Goal: Task Accomplishment & Management: Use online tool/utility

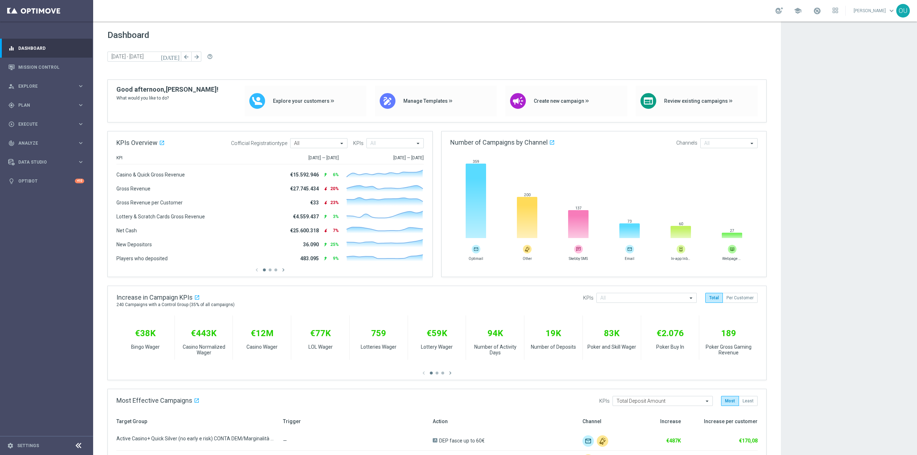
scroll to position [1228, 0]
click at [28, 107] on div "gps_fixed Plan" at bounding box center [42, 105] width 69 height 6
click at [34, 141] on span "Templates" at bounding box center [44, 141] width 51 height 4
click at [28, 153] on link "Optimail" at bounding box center [48, 152] width 52 height 6
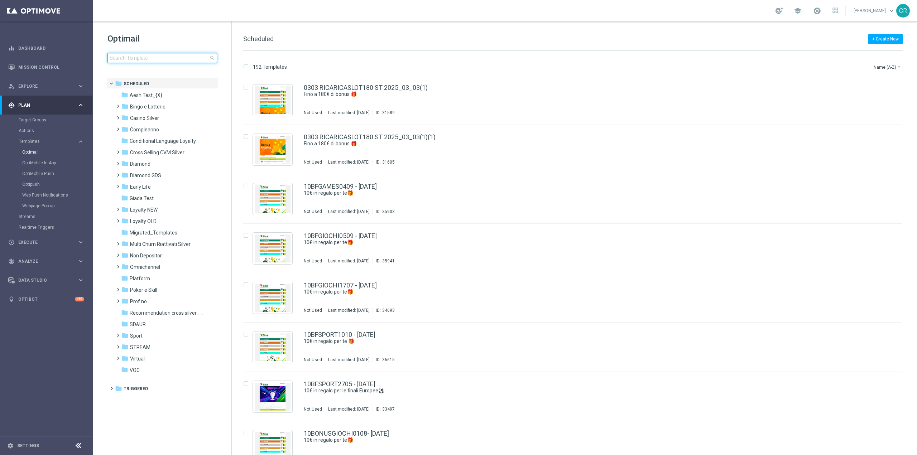
click at [168, 61] on input at bounding box center [162, 58] width 110 height 10
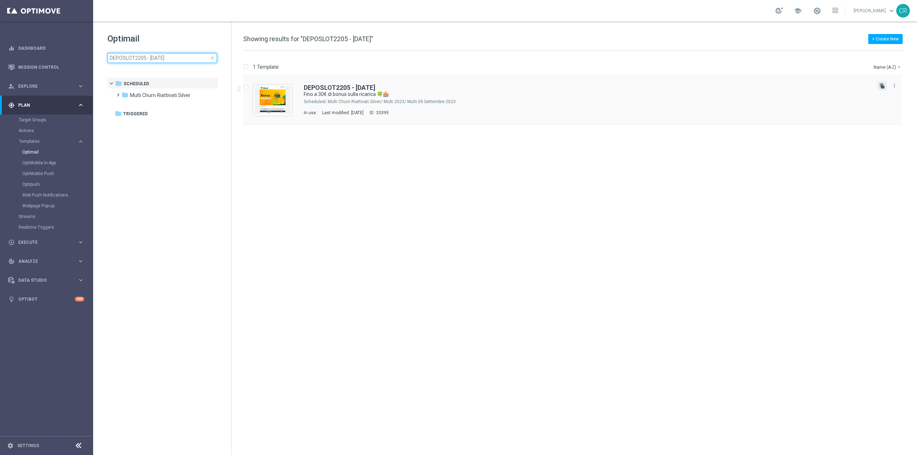
type input "DEPOSLOT2205 - [DATE]"
click at [880, 85] on icon "file_copy" at bounding box center [882, 86] width 6 height 6
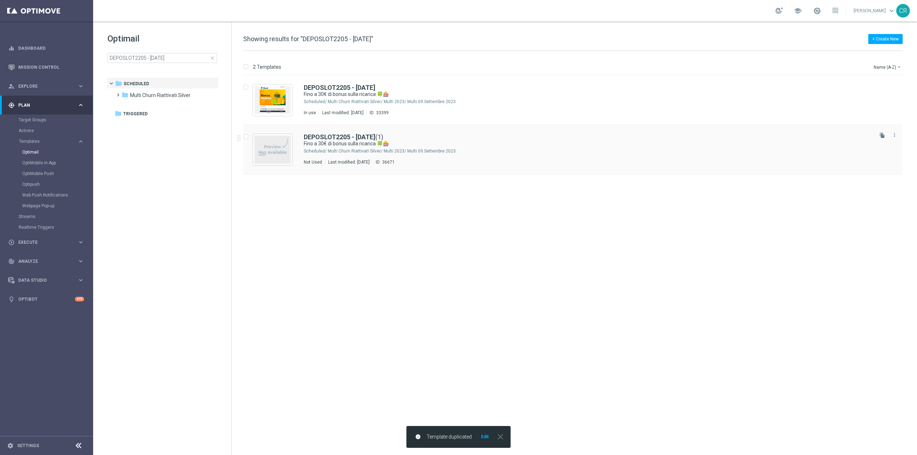
click at [519, 139] on div "DEPOSLOT2205 - [DATE] (1)" at bounding box center [588, 137] width 568 height 6
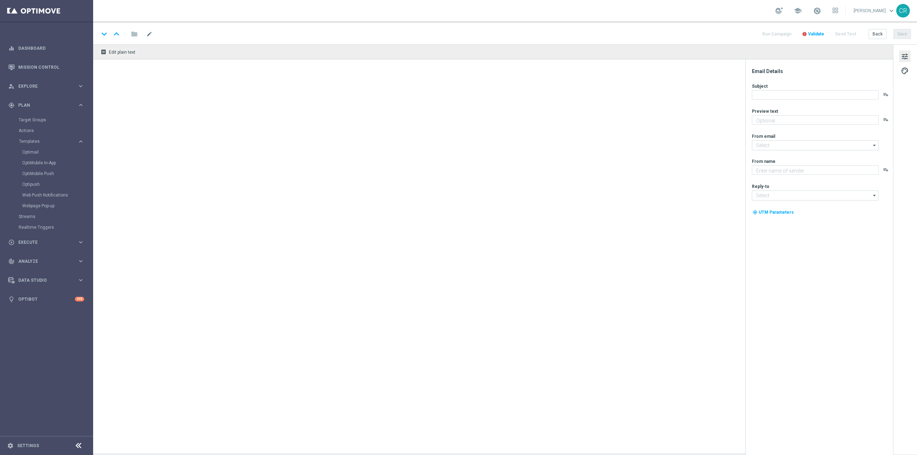
type textarea "Promo ricarica per te! 🎁"
type input "[EMAIL_ADDRESS][DOMAIN_NAME]"
type textarea "Sisal"
type input "[EMAIL_ADDRESS][DOMAIN_NAME]"
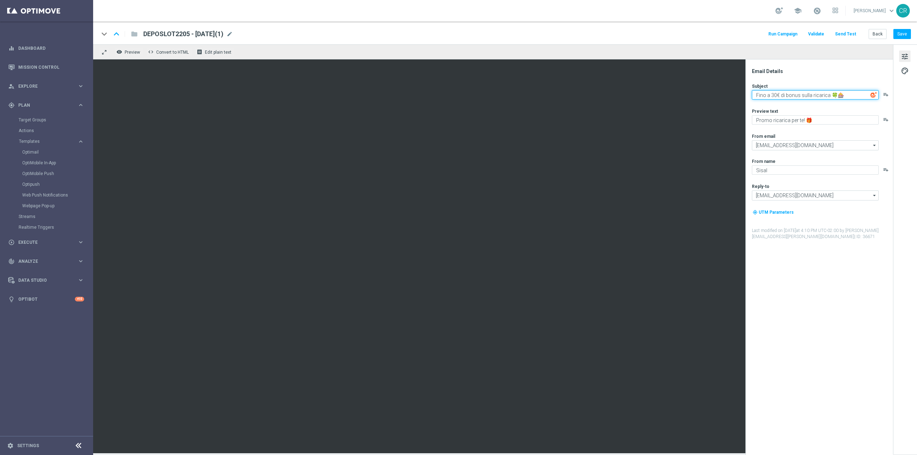
click at [773, 96] on textarea "Fino a 30€ di bonus sulla ricarica 🍀🎰" at bounding box center [815, 94] width 127 height 9
type textarea "Fino a 10€ di bonus sulla ricarica 🍀🎰"
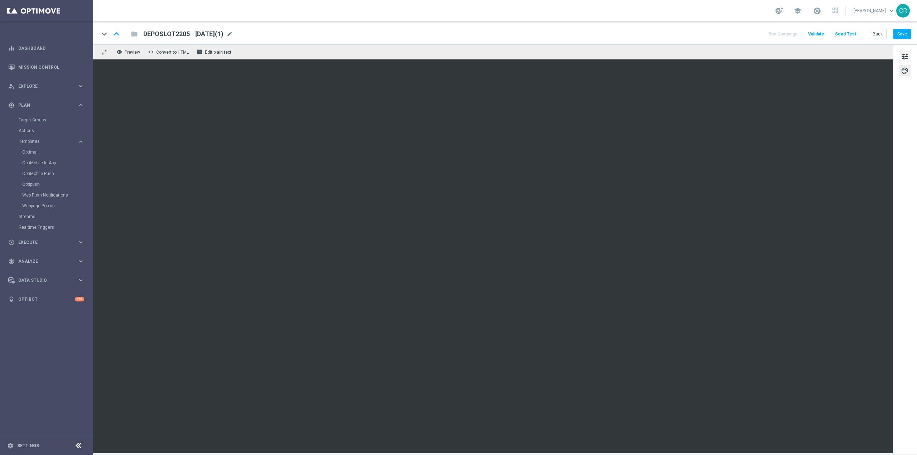
click at [904, 57] on span "tune" at bounding box center [905, 56] width 8 height 9
click at [906, 33] on button "Save" at bounding box center [902, 34] width 18 height 10
click at [812, 6] on link at bounding box center [816, 10] width 9 height 11
click at [901, 33] on button "Save" at bounding box center [902, 34] width 18 height 10
click at [194, 36] on span "DEPOSLOT2205 - [DATE](1)" at bounding box center [183, 34] width 80 height 9
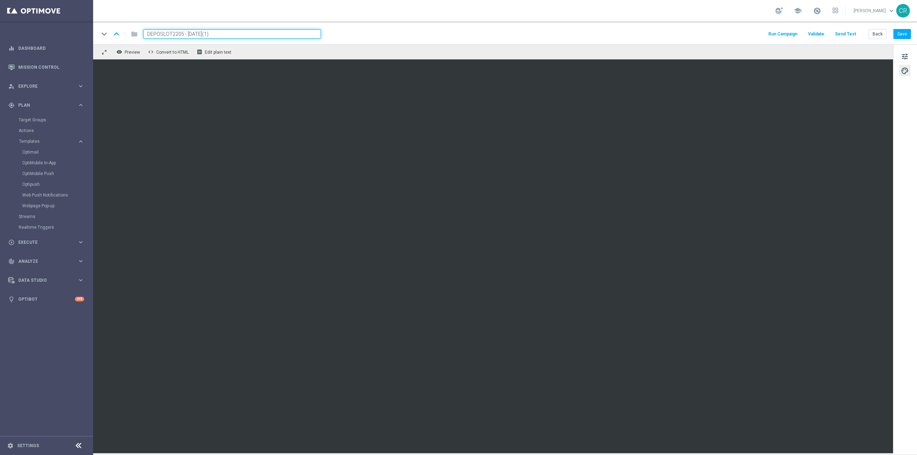
click at [184, 30] on input "DEPOSLOT2205 - [DATE](1)" at bounding box center [232, 33] width 178 height 9
paste input "DEPOTSLOT0210"
type input "DEPOTSLOT0210- [DATE]"
click at [899, 38] on button "Save" at bounding box center [902, 34] width 18 height 10
click at [904, 33] on button "Save" at bounding box center [902, 34] width 18 height 10
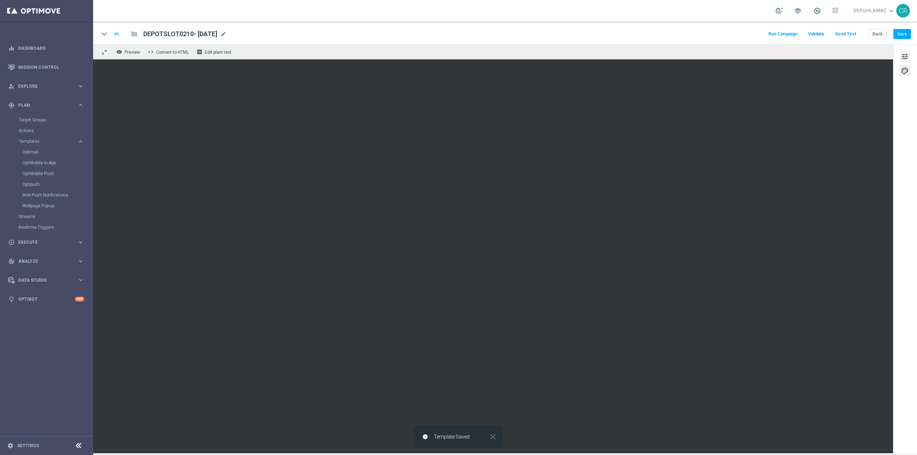
click at [905, 53] on span "tune" at bounding box center [905, 56] width 8 height 9
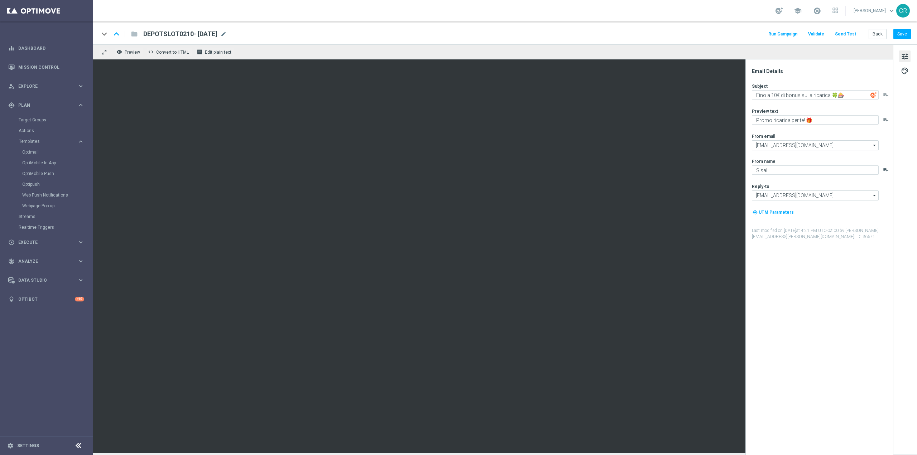
click at [768, 288] on div "Email Details Subject Fino a 10€ di bonus sulla ricarica 🍀🎰 playlist_add Previe…" at bounding box center [821, 261] width 143 height 387
click at [217, 36] on span "DEPOTSLOT0210- [DATE]" at bounding box center [180, 34] width 74 height 9
type textarea "-02"
drag, startPoint x: 225, startPoint y: 32, endPoint x: 5, endPoint y: 37, distance: 219.6
click at [6, 37] on main "equalizer Dashboard Mission Control" at bounding box center [458, 227] width 917 height 455
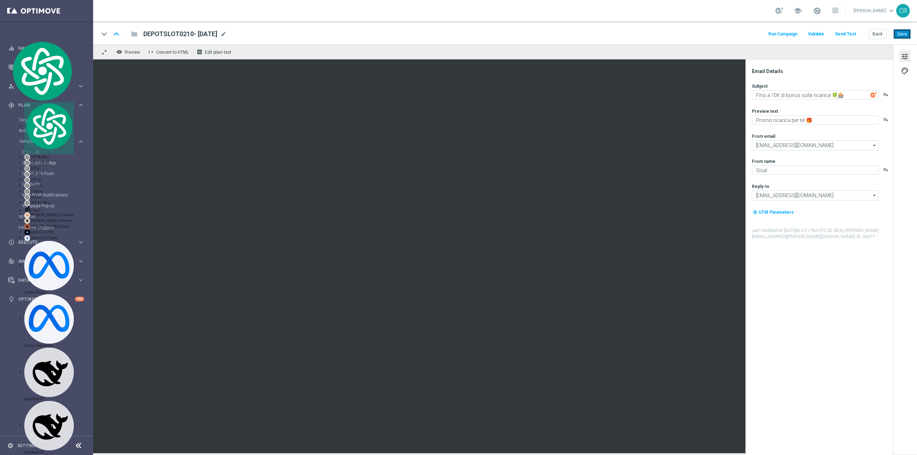
click at [905, 30] on button "Save" at bounding box center [902, 34] width 18 height 10
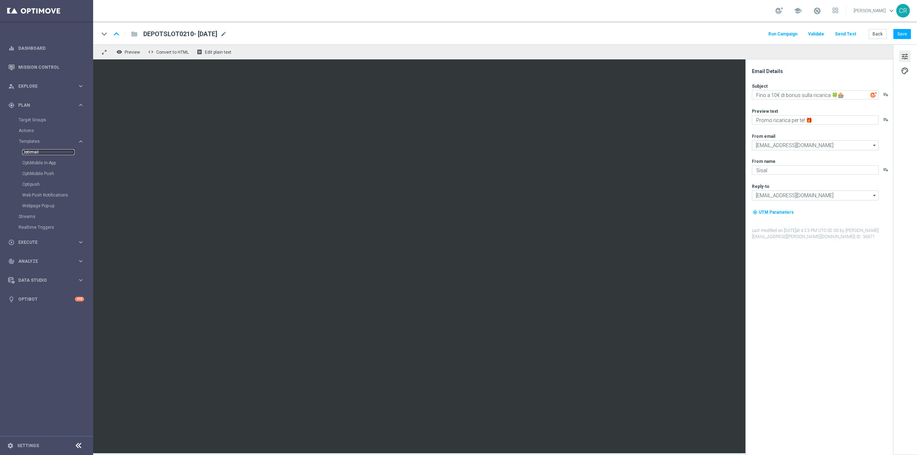
click at [25, 150] on link "Optimail" at bounding box center [48, 152] width 52 height 6
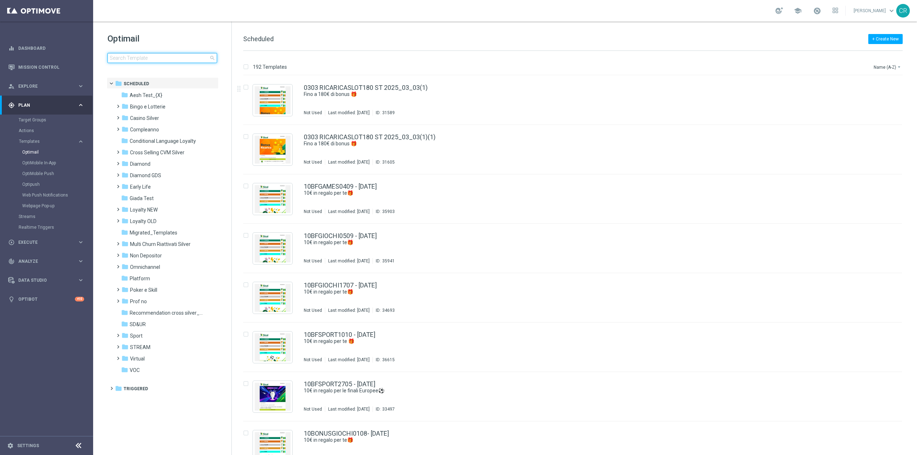
click at [143, 58] on input at bounding box center [162, 58] width 110 height 10
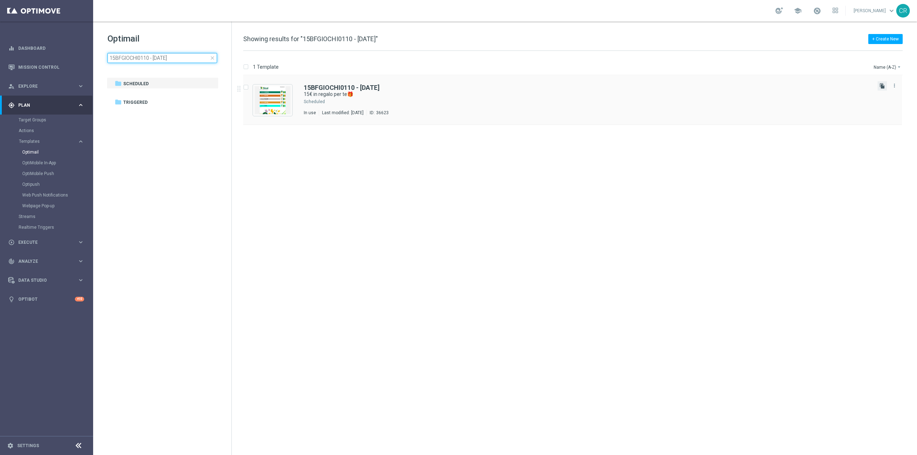
type input "15BFGIOCHI0110 - [DATE]"
click at [882, 86] on icon "file_copy" at bounding box center [882, 86] width 6 height 6
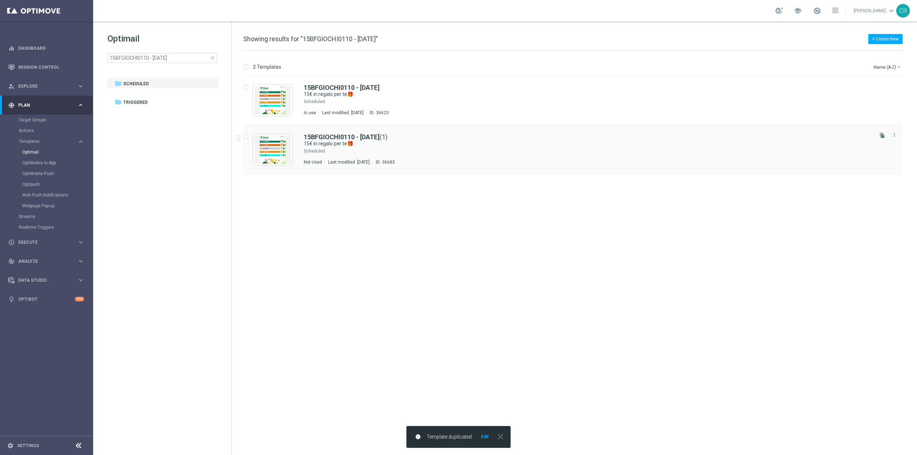
click at [500, 149] on div "Press SPACE to select this row." at bounding box center [599, 151] width 546 height 6
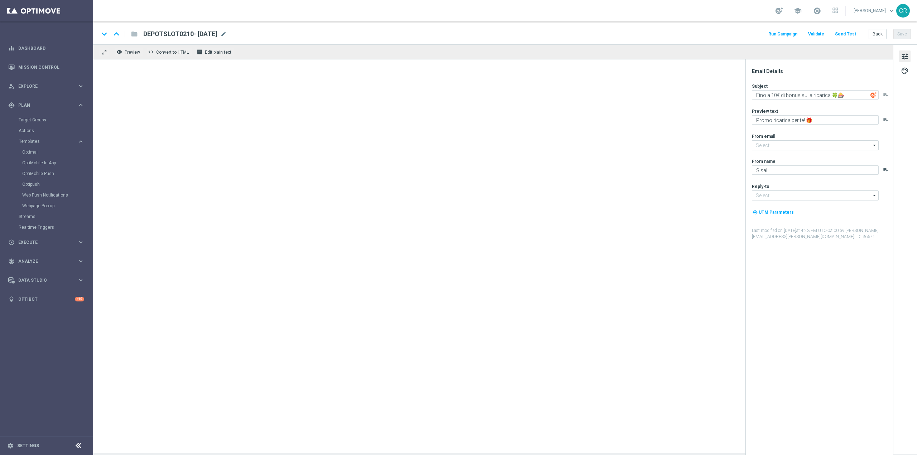
type textarea "15€ in regalo per te🎁"
type textarea "da usare su qualsiasi gioco!"
type input "[EMAIL_ADDRESS][DOMAIN_NAME]"
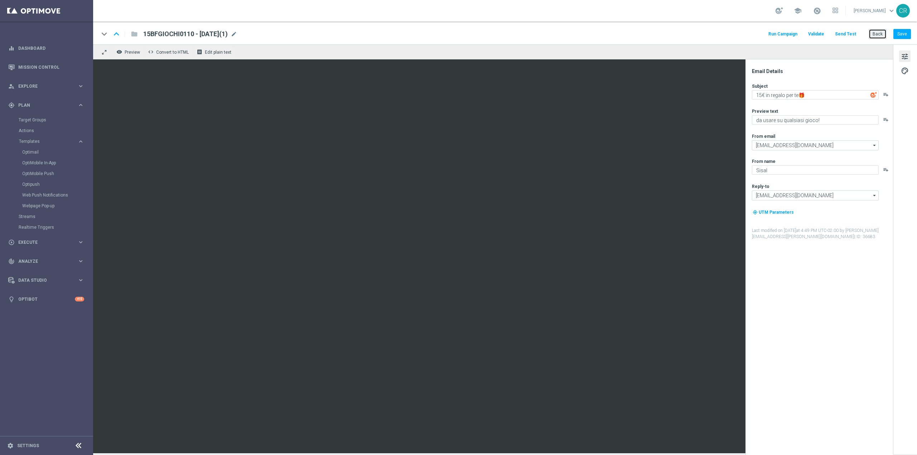
click at [877, 35] on button "Back" at bounding box center [877, 34] width 18 height 10
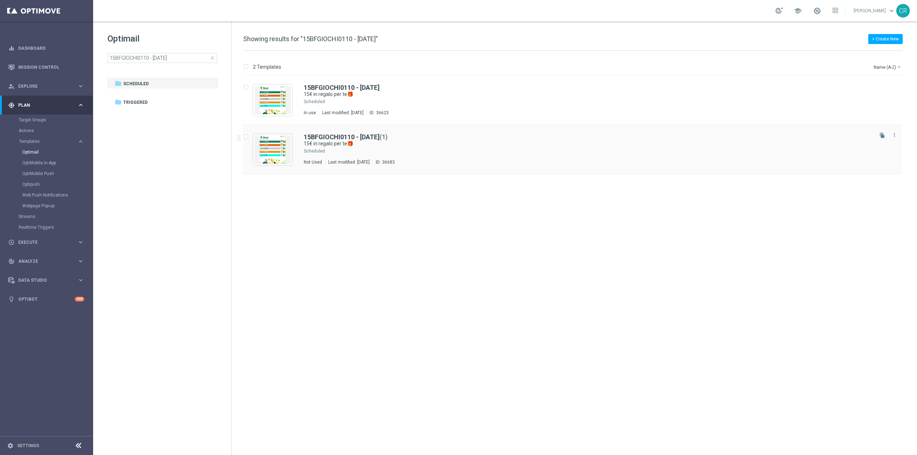
click at [245, 137] on input "Press SPACE to select this row." at bounding box center [245, 137] width 5 height 5
click at [894, 68] on p "Delete" at bounding box center [894, 67] width 13 height 6
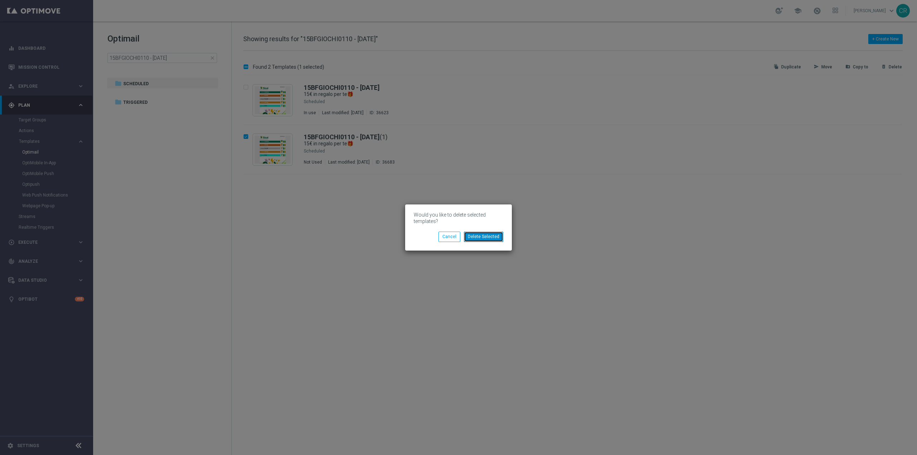
click at [497, 238] on button "Delete Selected" at bounding box center [483, 237] width 39 height 10
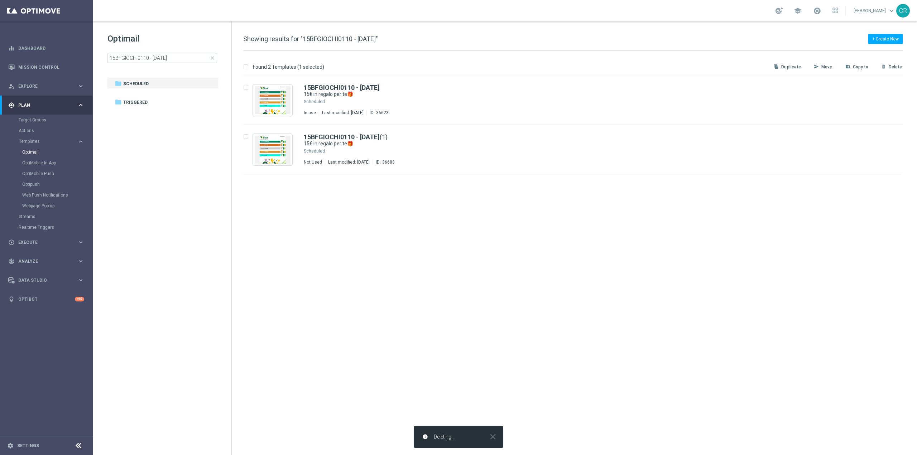
checkbox input "false"
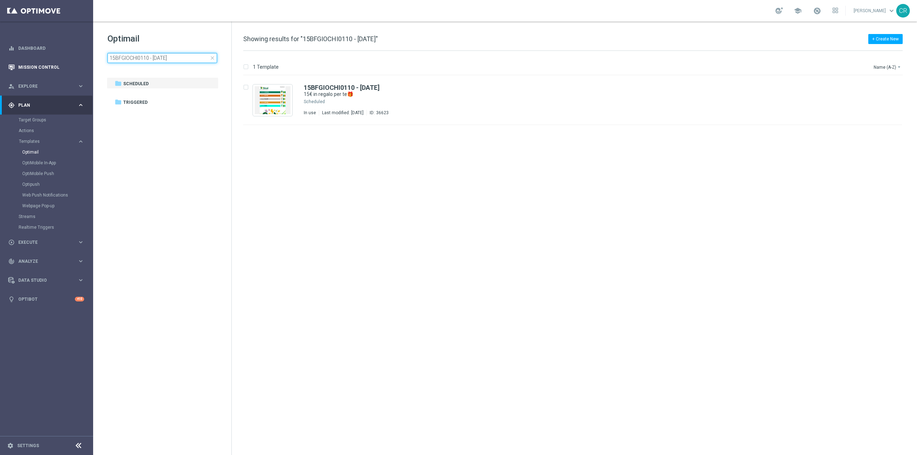
drag, startPoint x: 187, startPoint y: 58, endPoint x: 14, endPoint y: 58, distance: 173.0
click at [14, 58] on main "equalizer Dashboard Mission Control" at bounding box center [458, 227] width 917 height 455
type input "2BFSLOTGV2909 - [DATE]"
click at [881, 87] on icon "file_copy" at bounding box center [882, 86] width 6 height 6
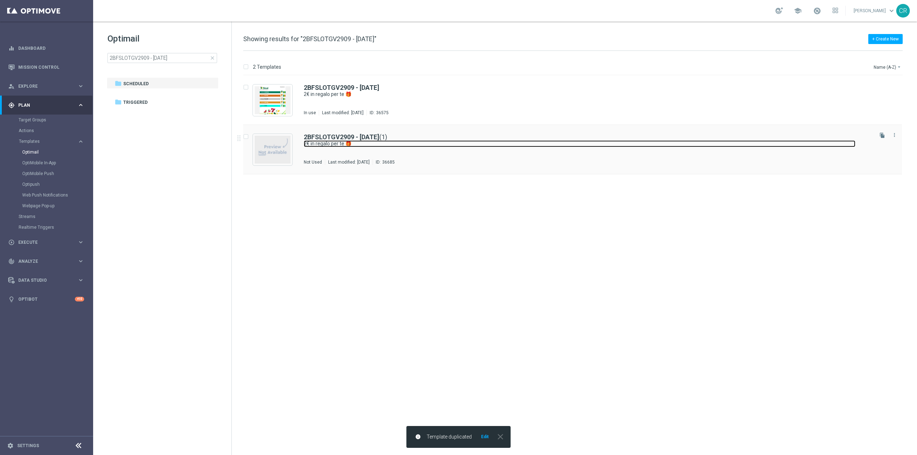
click at [457, 144] on link "2€ in regalo per te 🎁" at bounding box center [579, 143] width 551 height 7
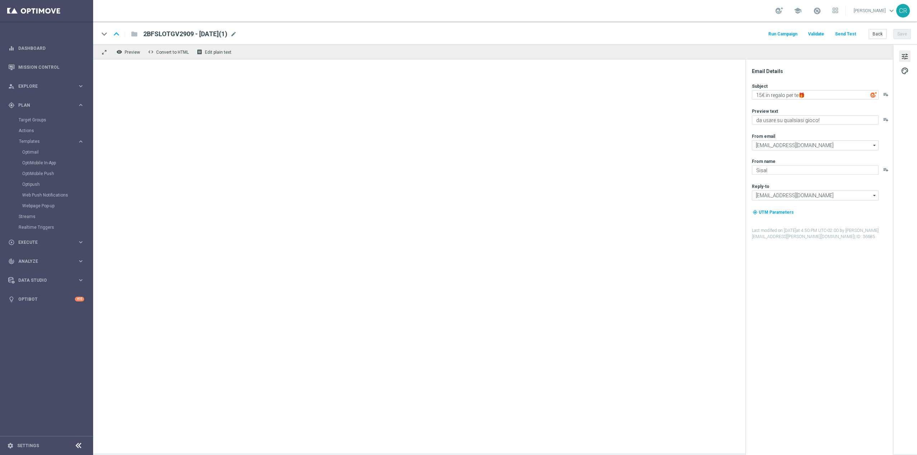
type textarea "2€ in regalo per te 🎁"
type textarea "da usare su Slot e/[PERSON_NAME] e Vinci!🎰🍀"
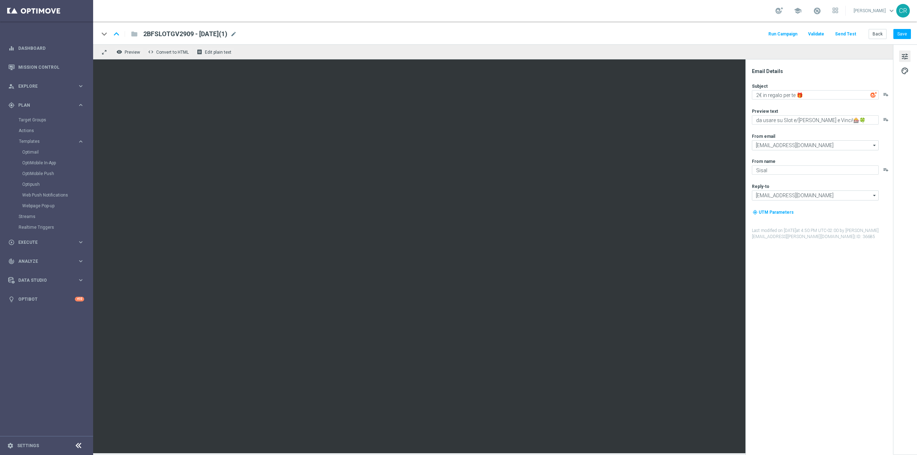
click at [227, 36] on span "2BFSLOTGV2909 - [DATE](1)" at bounding box center [185, 34] width 84 height 9
drag, startPoint x: 184, startPoint y: 33, endPoint x: 118, endPoint y: 34, distance: 66.6
click at [122, 34] on div "keyboard_arrow_down keyboard_arrow_up folder 2BFSLOTGV2909 - [DATE](1)" at bounding box center [210, 33] width 222 height 9
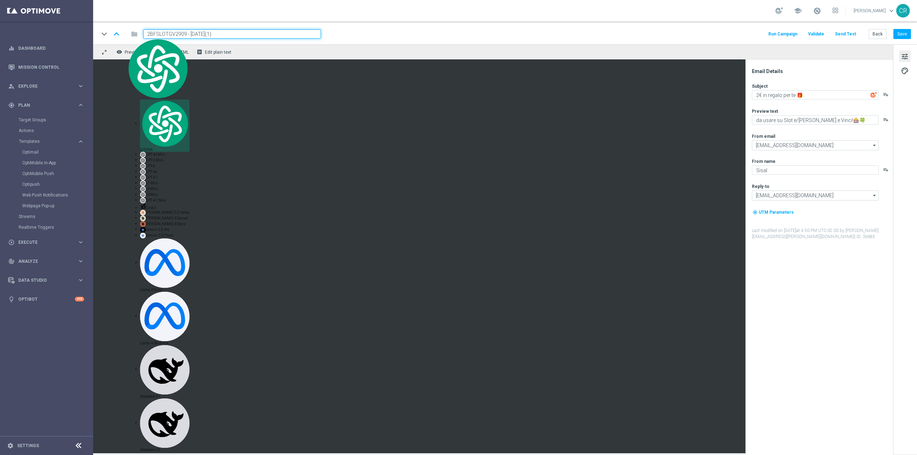
paste input "10BFSLOTEGEV"
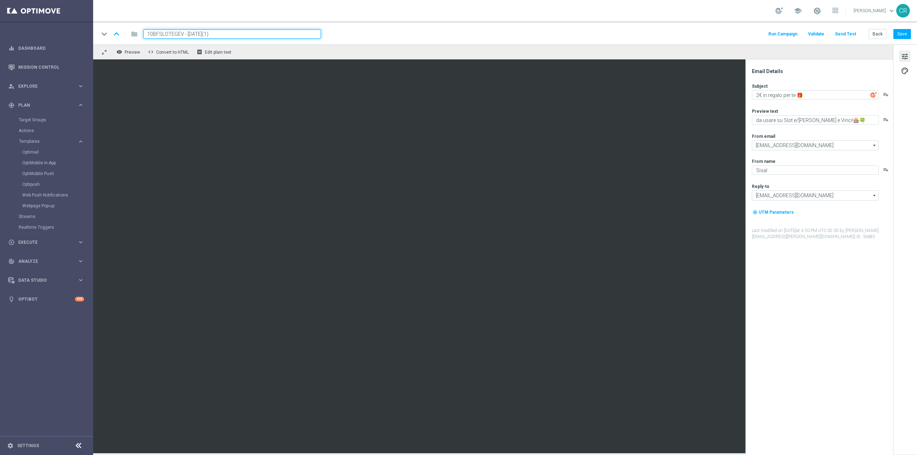
click at [232, 34] on input "10BFSLOTEGEV - [DATE](1)" at bounding box center [232, 33] width 178 height 9
type input "10BFSLOTEGEV - [DATE]"
click at [902, 32] on button "Save" at bounding box center [902, 34] width 18 height 10
click at [215, 33] on span "10BFSLOTEGEV - [DATE]" at bounding box center [179, 34] width 72 height 9
drag, startPoint x: 235, startPoint y: 34, endPoint x: 121, endPoint y: 38, distance: 114.0
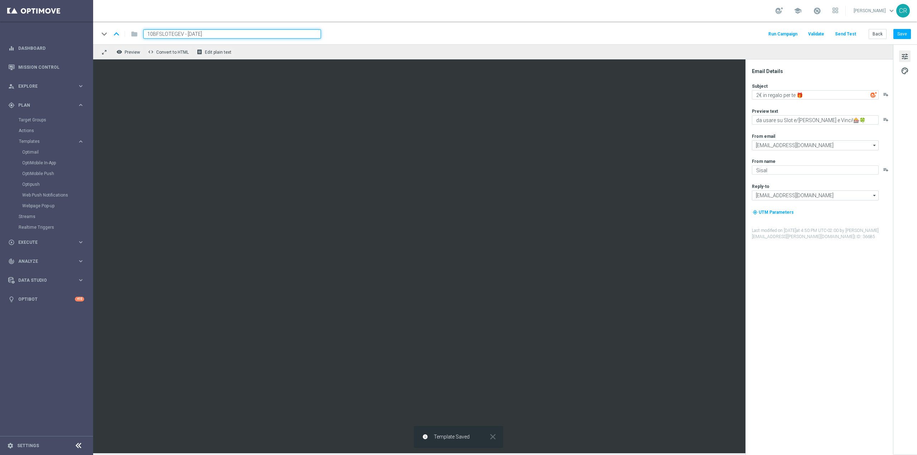
click at [121, 38] on div "keyboard_arrow_down keyboard_arrow_up folder 10BFSLOTEGEV - [DATE]" at bounding box center [210, 33] width 222 height 9
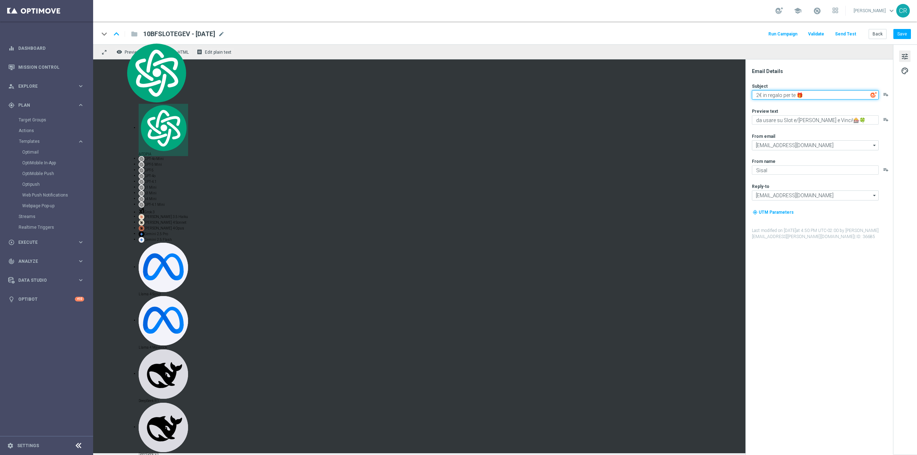
drag, startPoint x: 753, startPoint y: 96, endPoint x: 775, endPoint y: 104, distance: 22.7
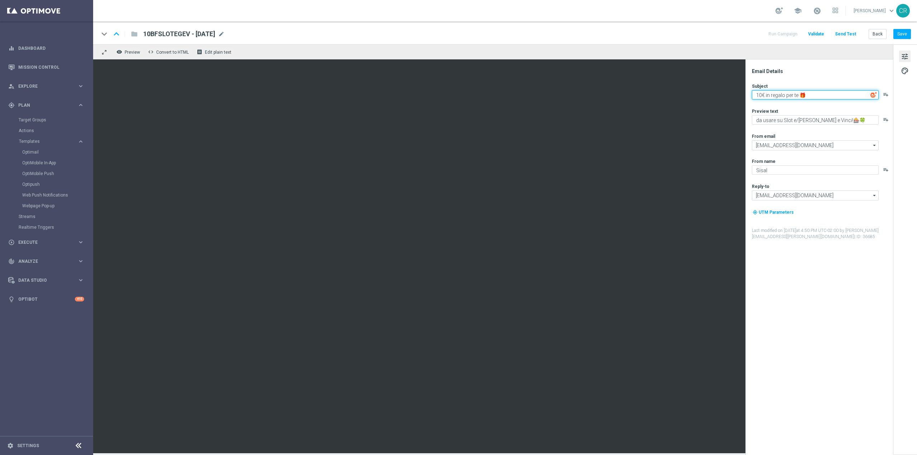
type textarea "10€ in regalo per te 🎁"
click at [822, 343] on div "Email Details Subject 10€ in regalo per te 🎁 playlist_add Preview text da usare…" at bounding box center [821, 261] width 143 height 387
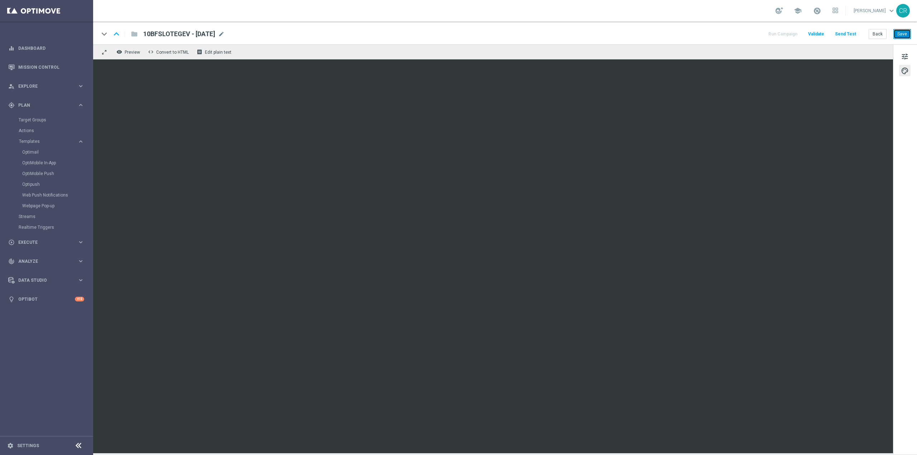
click at [900, 32] on button "Save" at bounding box center [902, 34] width 18 height 10
click at [52, 88] on span "Explore" at bounding box center [47, 86] width 59 height 4
click at [40, 100] on link "Customer Explorer" at bounding box center [47, 101] width 56 height 6
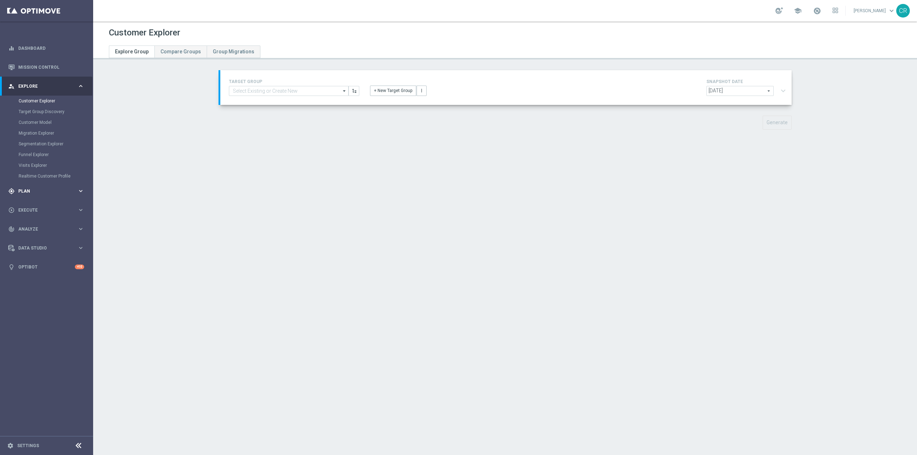
click at [43, 193] on span "Plan" at bounding box center [47, 191] width 59 height 4
click at [33, 120] on link "Target Groups" at bounding box center [47, 120] width 56 height 6
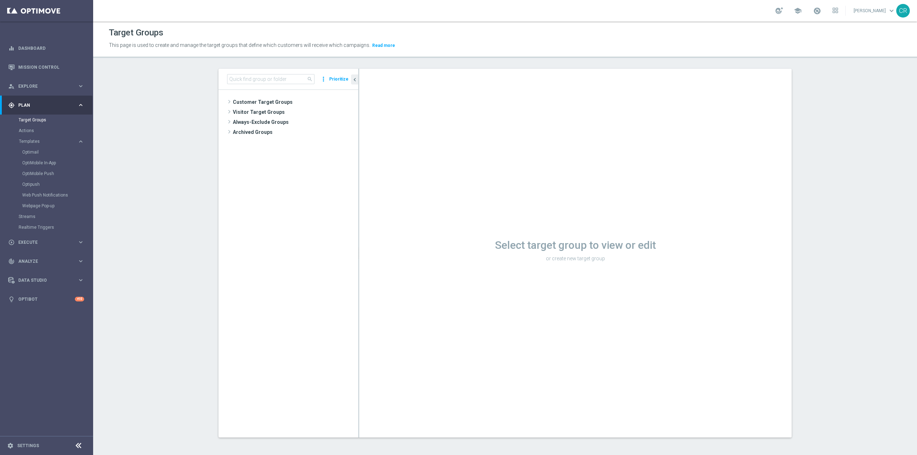
click at [280, 72] on div "search more_vert Prioritize" at bounding box center [288, 79] width 140 height 21
click at [279, 76] on input at bounding box center [270, 79] width 87 height 10
paste input "Reactivated Talent ggr nb lm > 0 1st NO Sport lm"
type input "Reactivated Talent ggr nb lm > 0 1st NO Sport lm"
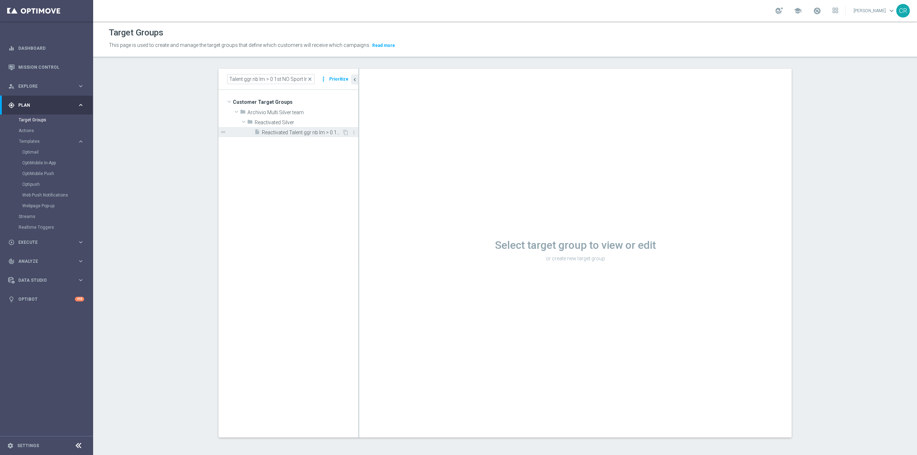
click at [312, 131] on span "Reactivated Talent ggr nb lm > 0 1st NO Sport lm" at bounding box center [302, 133] width 80 height 6
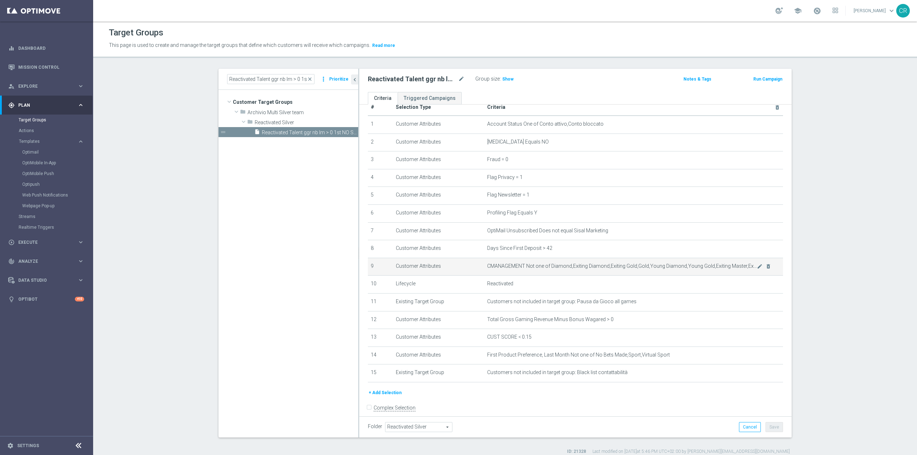
scroll to position [25, 0]
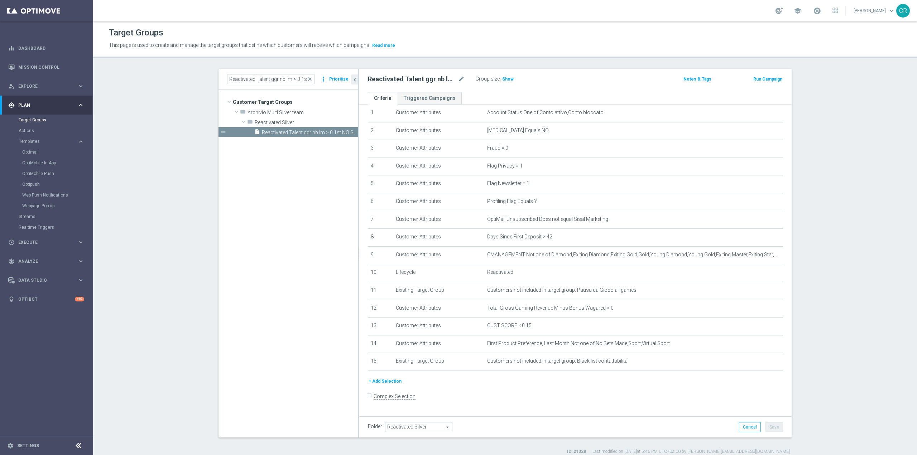
click at [766, 79] on button "Run Campaign" at bounding box center [767, 79] width 30 height 8
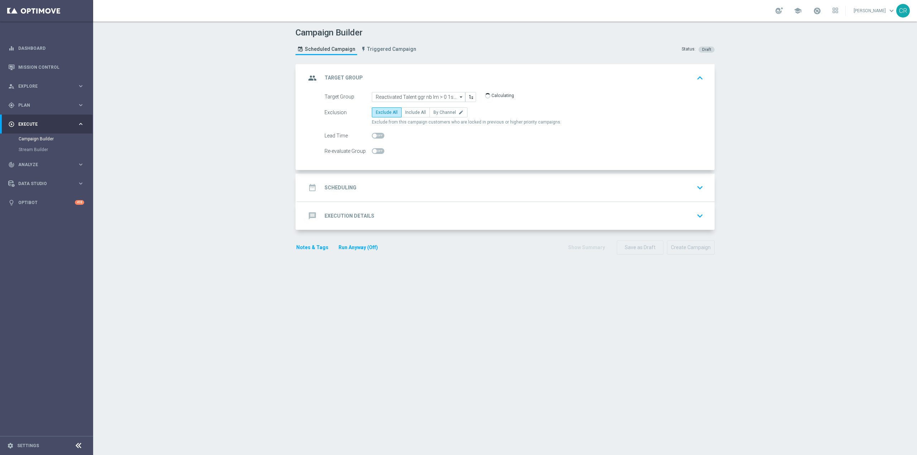
click at [703, 187] on button "keyboard_arrow_down" at bounding box center [700, 188] width 12 height 14
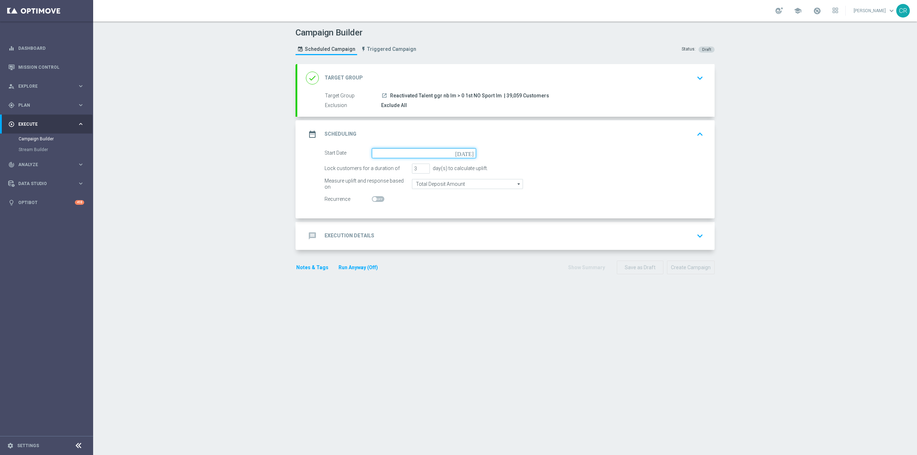
click at [463, 154] on input at bounding box center [424, 153] width 104 height 10
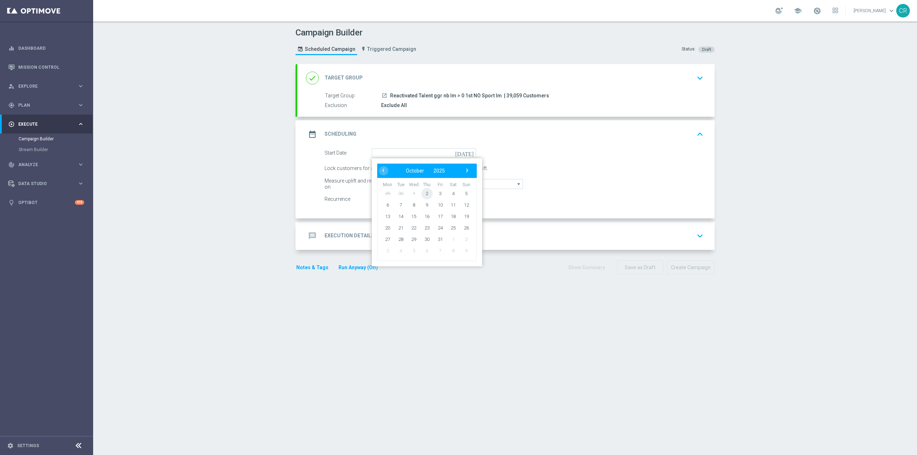
click at [421, 192] on span "2" at bounding box center [426, 193] width 11 height 11
type input "[DATE]"
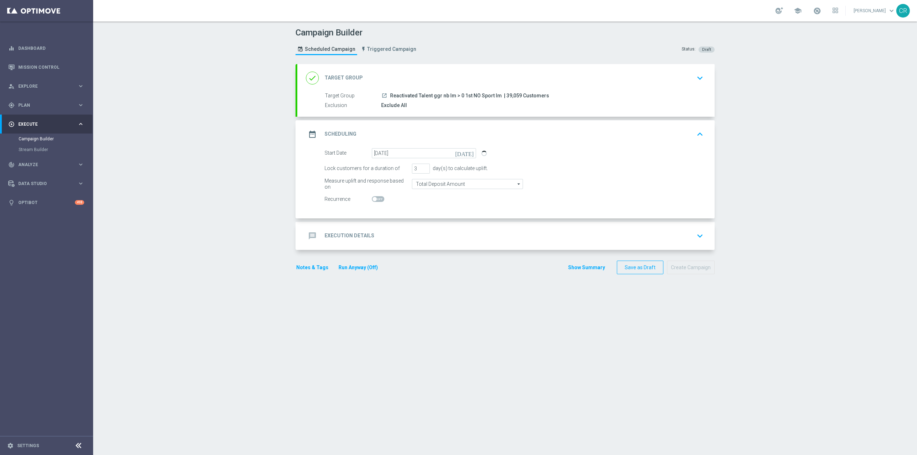
click at [523, 240] on div "message Execution Details keyboard_arrow_down" at bounding box center [506, 236] width 400 height 14
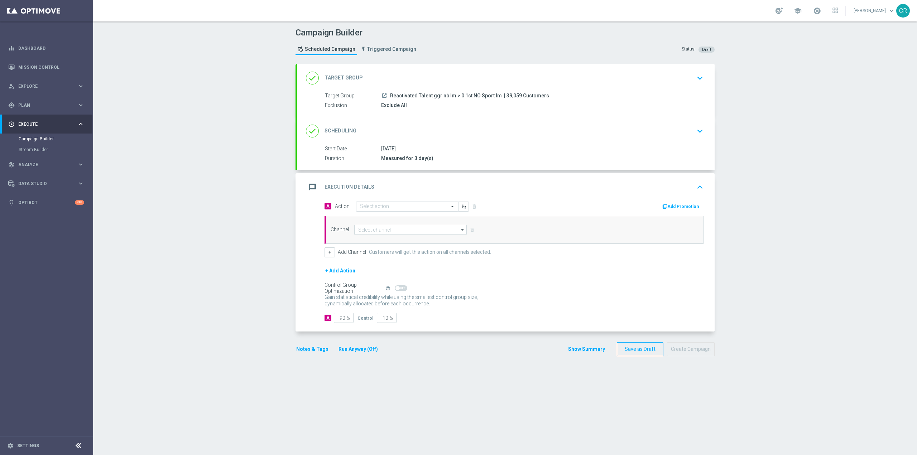
click at [396, 200] on div "message Execution Details keyboard_arrow_up" at bounding box center [505, 187] width 417 height 28
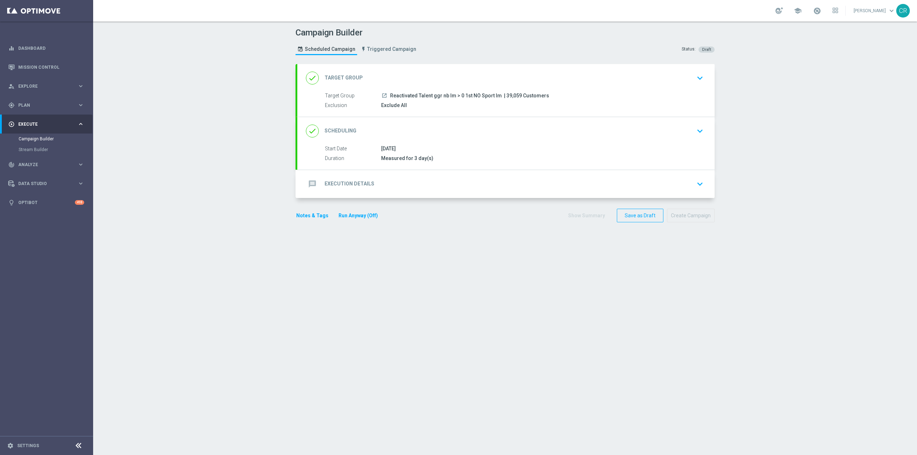
click at [463, 184] on div "message Execution Details keyboard_arrow_down" at bounding box center [506, 184] width 400 height 14
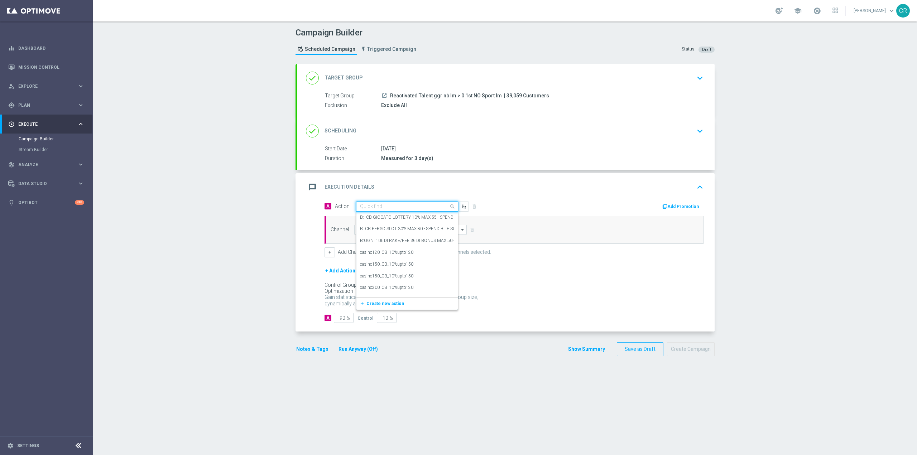
click at [449, 206] on span at bounding box center [453, 206] width 9 height 9
click at [400, 205] on input "text" at bounding box center [400, 207] width 80 height 6
paste input "Ricarica 20€ ricevi 5€ Slot e GeV, ricarica 40€ ricevi 10€"
type input "Ricarica 20€ ricevi 5€ Slot e GeV, ricarica 40€ ricevi 10€"
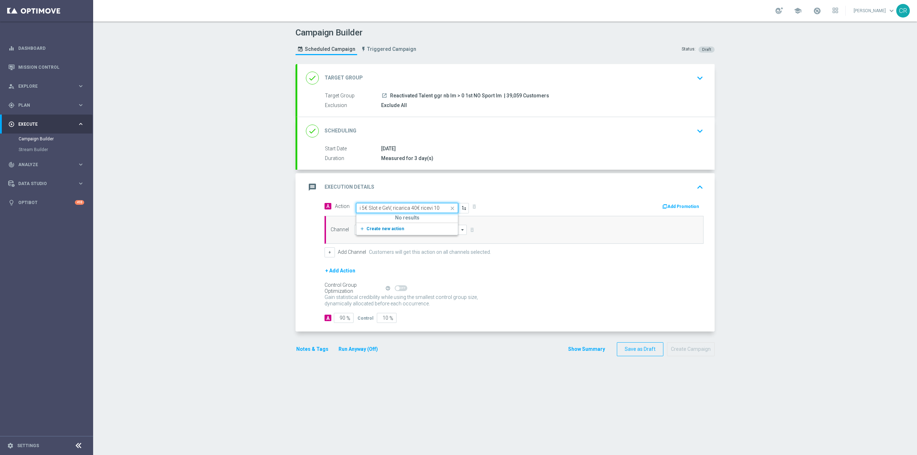
click at [388, 226] on span "Create new action" at bounding box center [385, 228] width 38 height 5
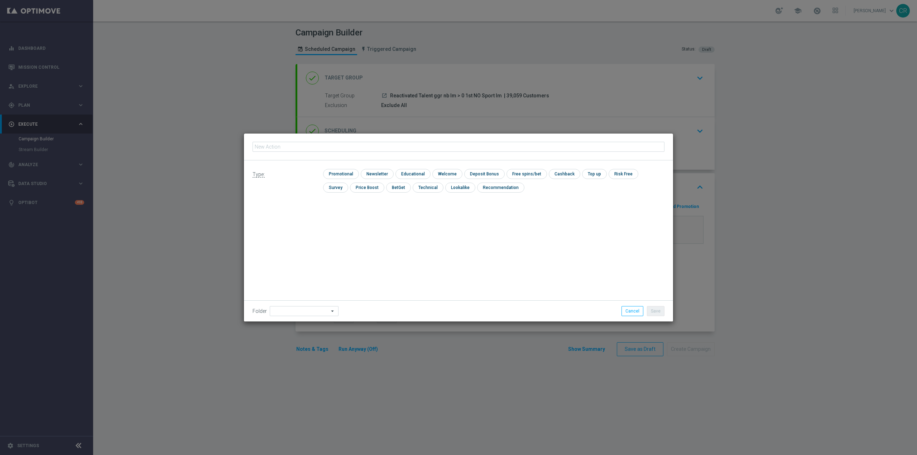
click at [368, 149] on input "text" at bounding box center [458, 147] width 412 height 10
type input "Ricarica 20€ ricevi 5€ Slot e GeV, ricarica 40€ ricevi 10€"
click at [348, 173] on input "checkbox" at bounding box center [340, 174] width 34 height 10
checkbox input "true"
click at [487, 173] on input "checkbox" at bounding box center [490, 174] width 38 height 10
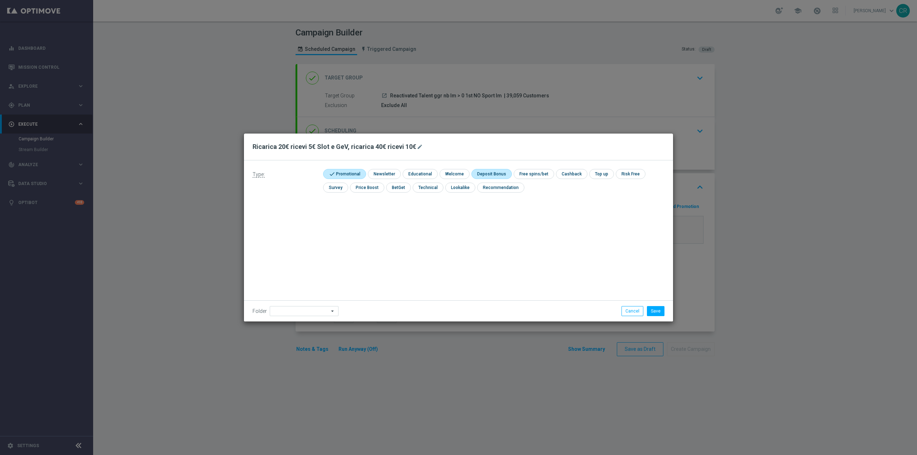
checkbox input "true"
click at [659, 312] on button "Save" at bounding box center [656, 311] width 18 height 10
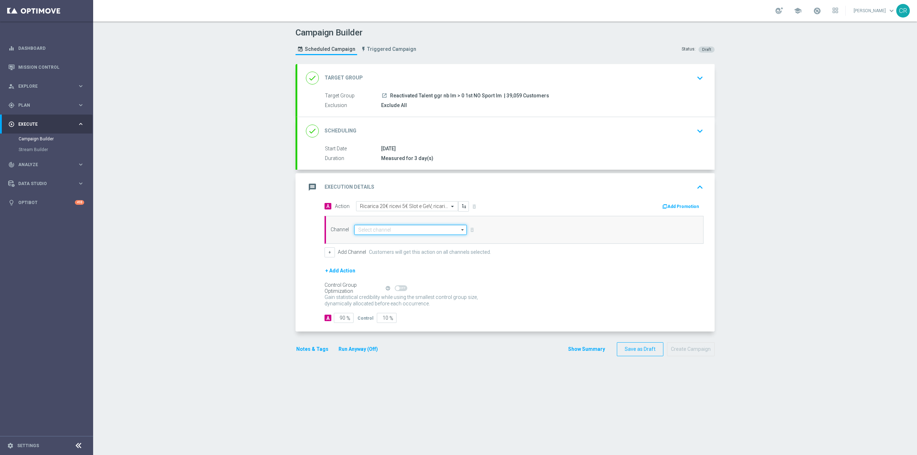
click at [402, 234] on input at bounding box center [410, 230] width 112 height 10
click at [395, 241] on div "Optimail" at bounding box center [407, 240] width 107 height 11
type input "Optimail"
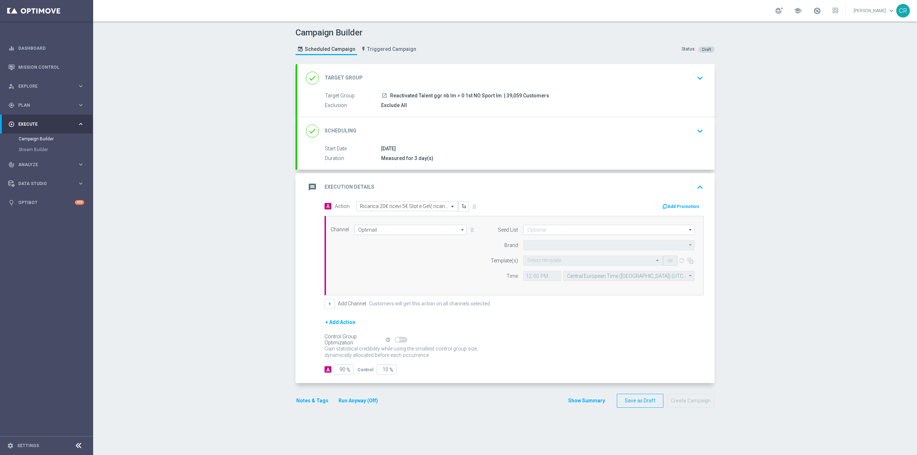
type input "Sisal Marketing"
click at [560, 259] on input "text" at bounding box center [585, 261] width 117 height 6
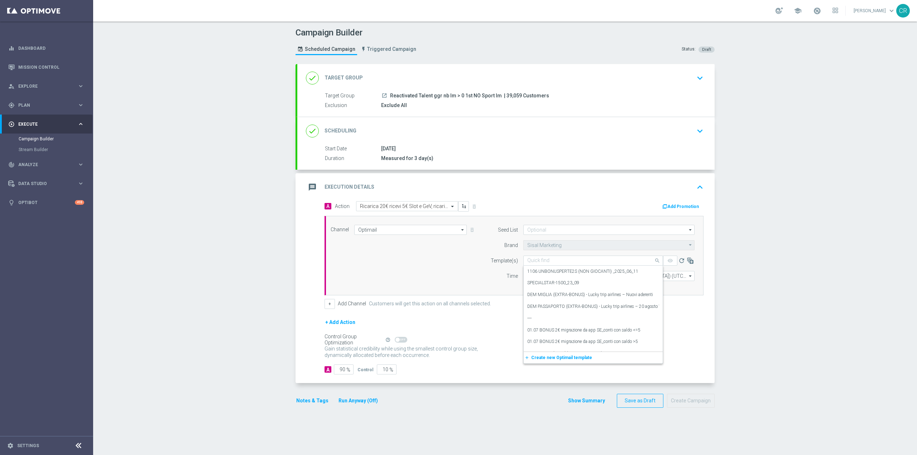
click at [558, 264] on div "Quick find" at bounding box center [593, 261] width 140 height 10
paste input "DEPOTSLOT0210- [DATE]"
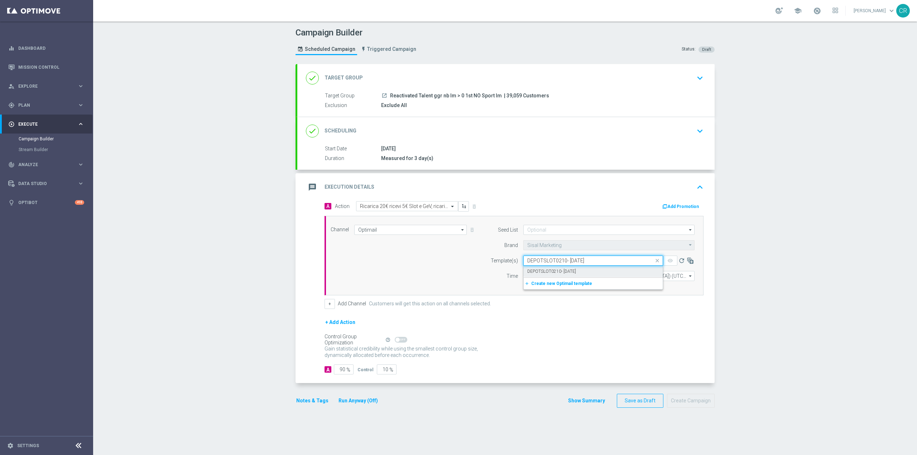
click at [559, 269] on label "DEPOTSLOT0210- [DATE]" at bounding box center [551, 272] width 49 height 6
type input "DEPOTSLOT0210- [DATE]"
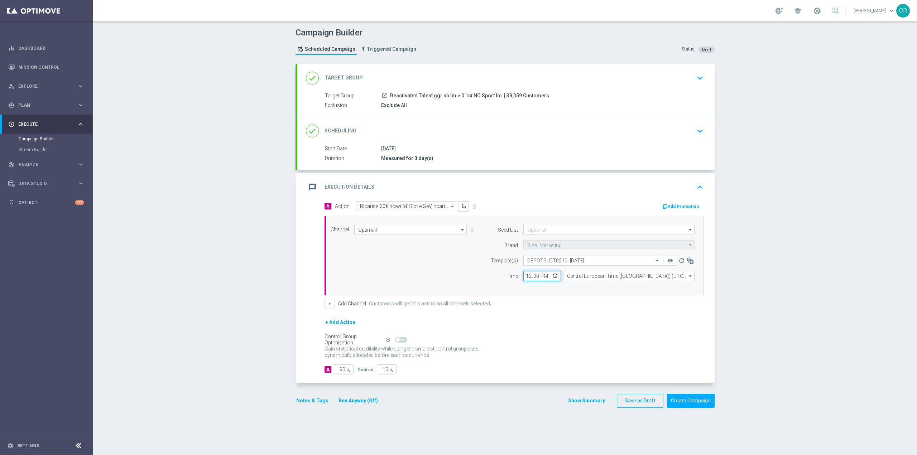
click at [550, 277] on input "12:00" at bounding box center [542, 276] width 38 height 10
type input "19:00"
click at [679, 318] on div "+ Add Action" at bounding box center [513, 327] width 379 height 18
click at [680, 207] on button "Add Promotion" at bounding box center [681, 207] width 40 height 8
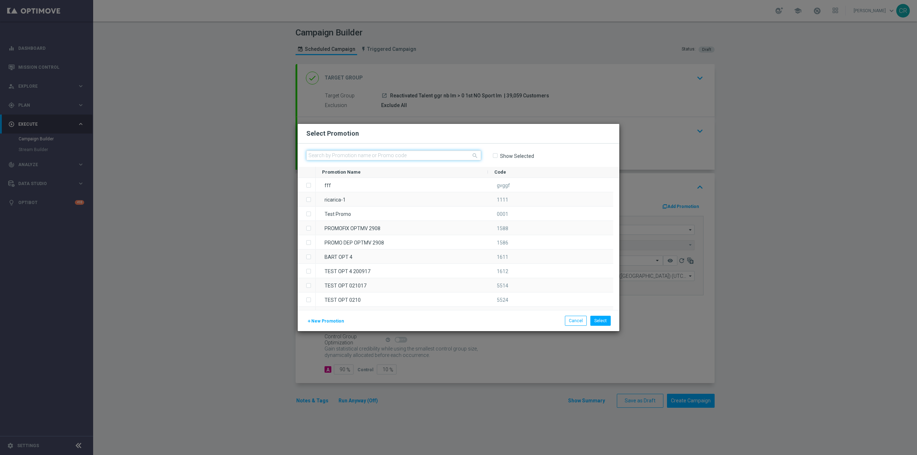
click at [456, 156] on input "text" at bounding box center [393, 155] width 175 height 10
paste input "335943"
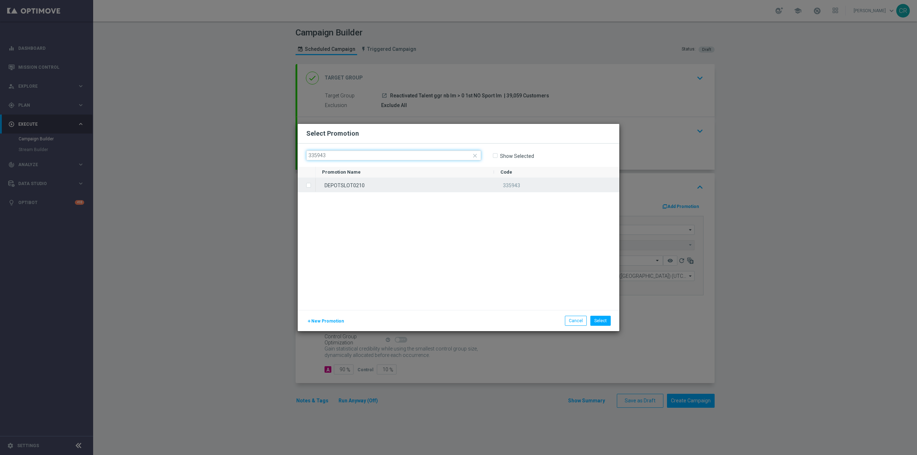
type input "335943"
click at [415, 187] on div "DEPOTSLOT0210" at bounding box center [404, 185] width 178 height 14
click at [605, 322] on button "Select" at bounding box center [600, 321] width 20 height 10
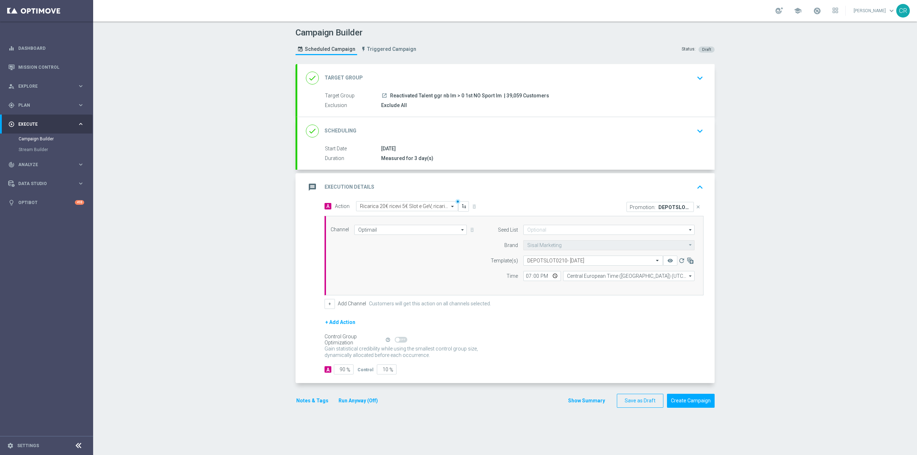
click at [310, 403] on button "Notes & Tags" at bounding box center [312, 400] width 34 height 9
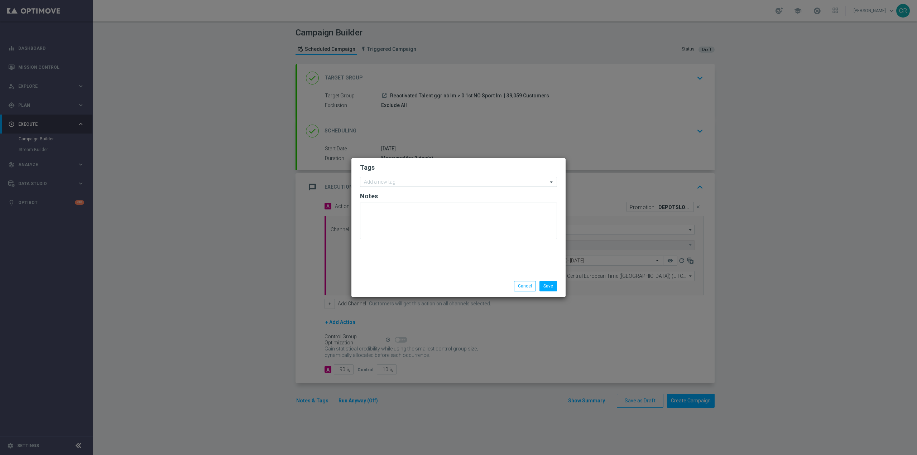
click at [402, 182] on input "text" at bounding box center [456, 182] width 184 height 6
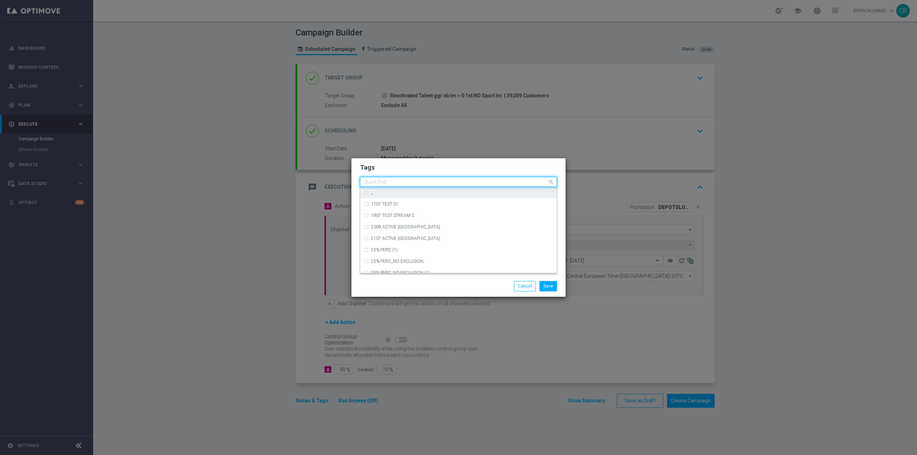
click at [401, 180] on input "text" at bounding box center [456, 182] width 184 height 6
type input "m"
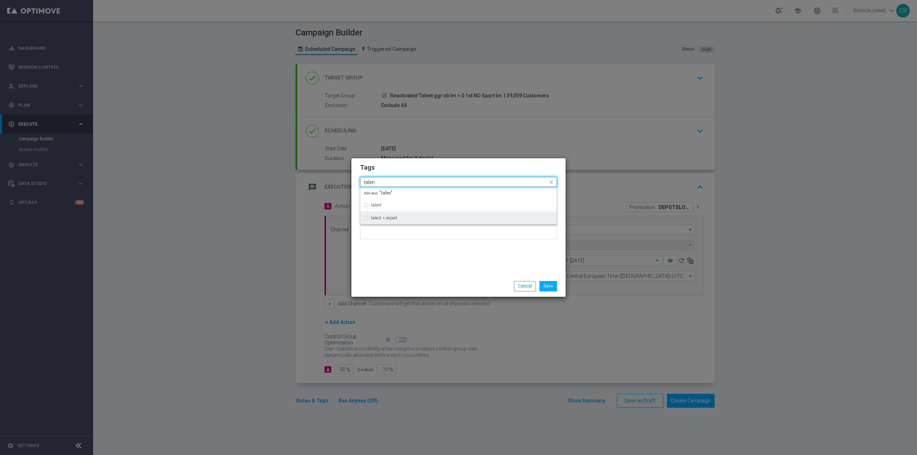
click at [402, 221] on div "talent + expert" at bounding box center [458, 217] width 189 height 11
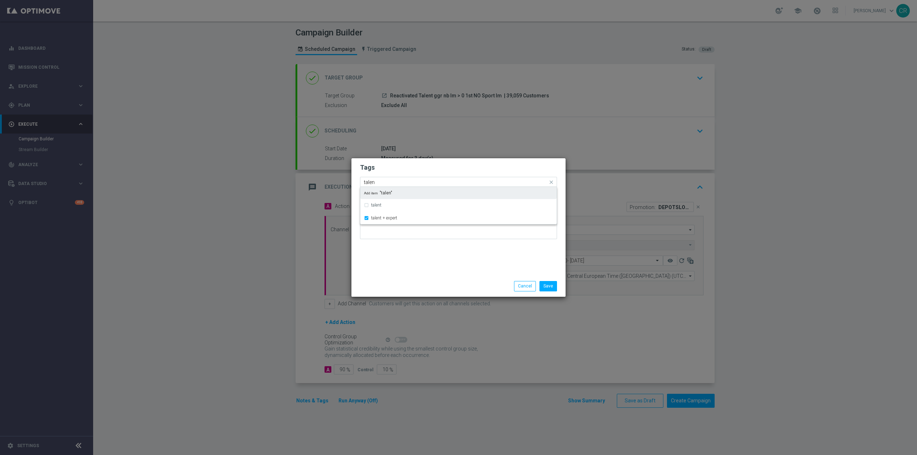
click at [400, 180] on input "talen" at bounding box center [456, 182] width 184 height 6
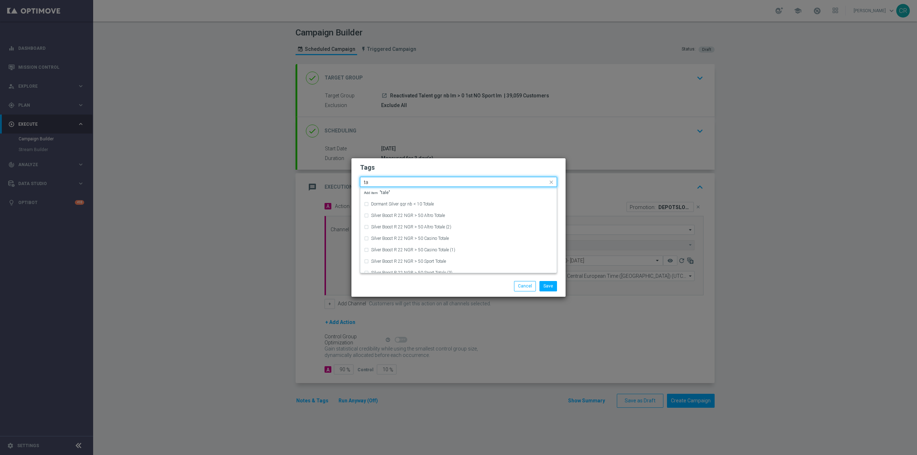
type input "t"
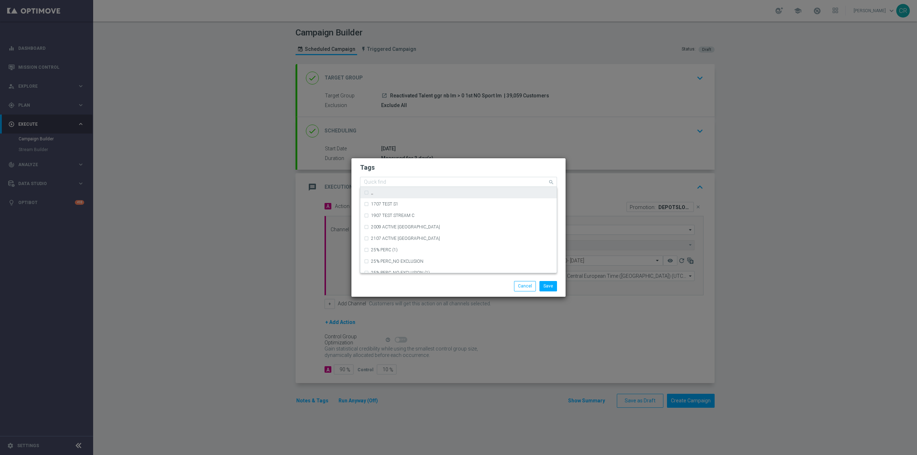
click at [427, 180] on input "text" at bounding box center [456, 182] width 184 height 6
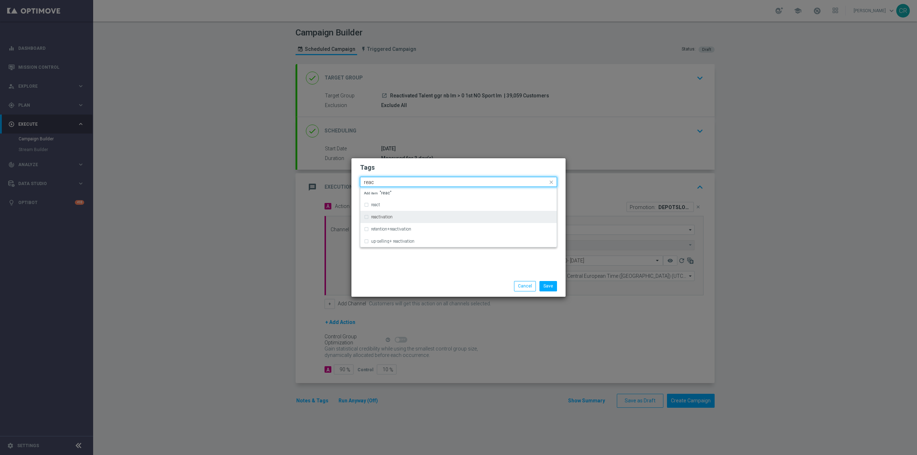
click at [404, 216] on div "reactivation" at bounding box center [462, 217] width 182 height 4
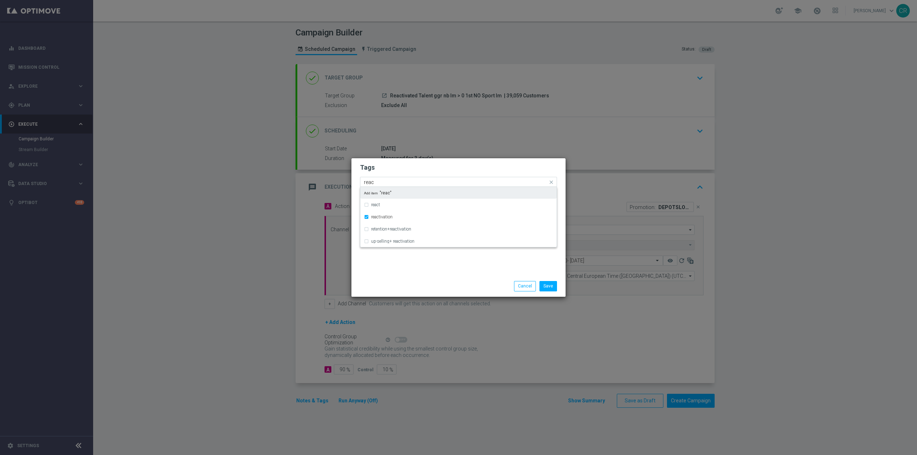
click at [437, 183] on input "reac" at bounding box center [456, 182] width 184 height 6
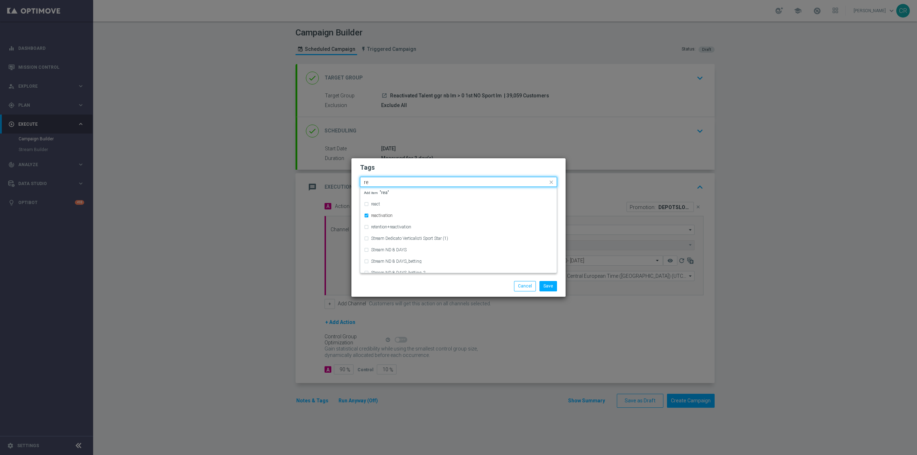
type input "r"
click at [394, 180] on input "text" at bounding box center [456, 182] width 184 height 6
click at [409, 217] on div "ricarica" at bounding box center [462, 218] width 182 height 4
click at [443, 179] on div "Quick find × talent + expert × reactivation × ricarica ricarica" at bounding box center [453, 182] width 187 height 9
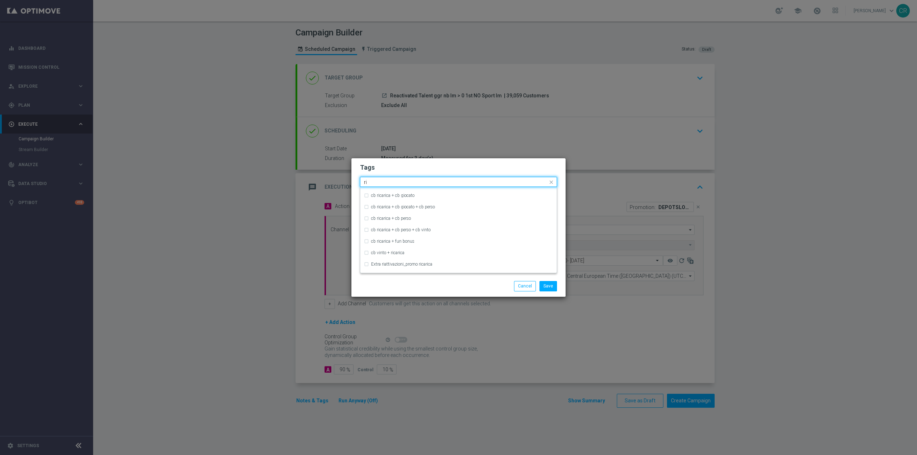
type input "r"
click at [420, 182] on input "text" at bounding box center [456, 182] width 184 height 6
type input "c"
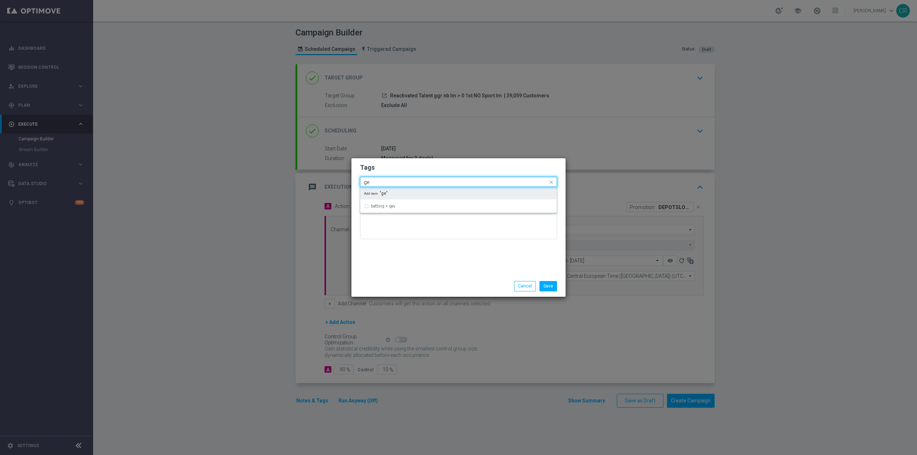
type input "g"
click at [390, 208] on div "casino" at bounding box center [462, 210] width 182 height 4
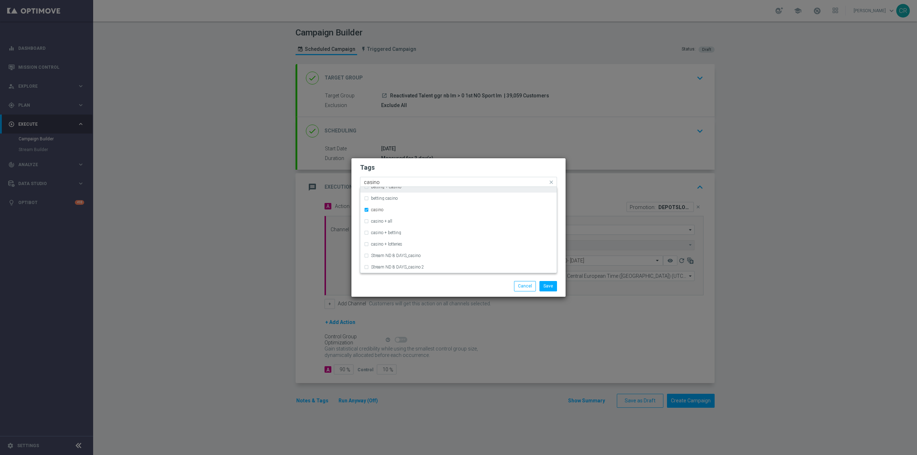
click at [401, 179] on div "Quick find × talent + expert × reactivation × ricarica × casino casino" at bounding box center [453, 182] width 187 height 9
type input "c"
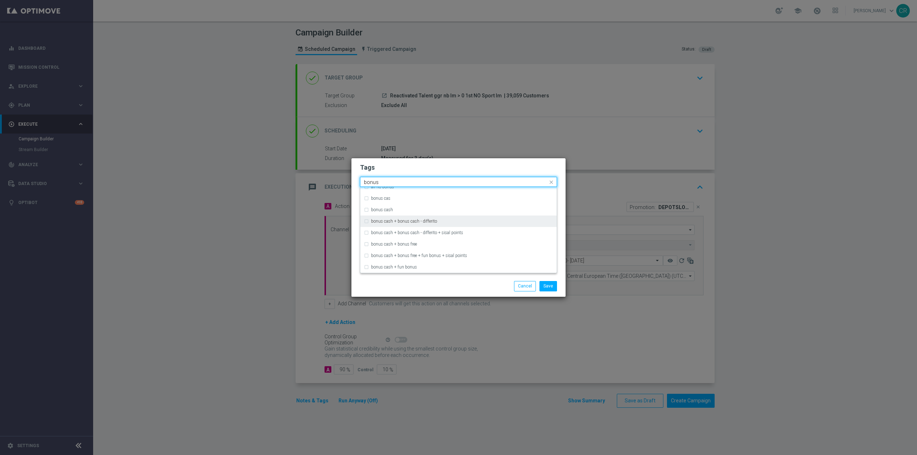
type input "bonus"
click at [433, 206] on div "bonus cash" at bounding box center [458, 209] width 189 height 11
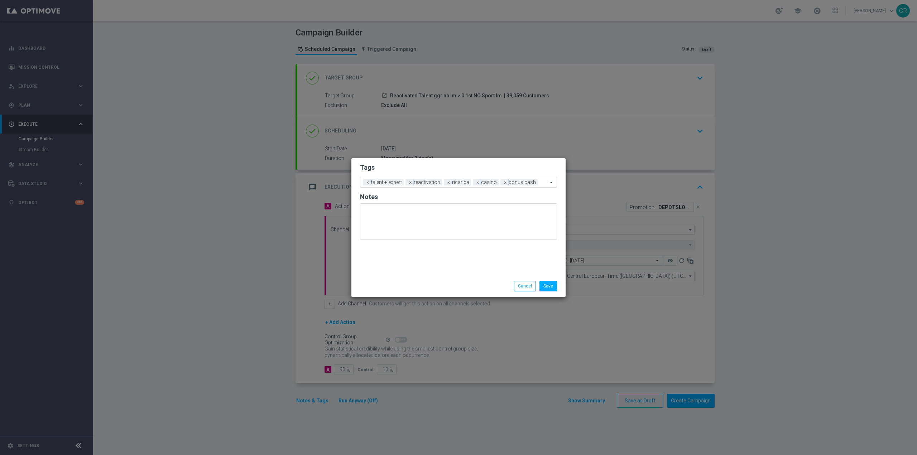
click at [492, 284] on div "Save Cancel" at bounding box center [493, 286] width 139 height 10
click at [547, 290] on button "Save" at bounding box center [548, 286] width 18 height 10
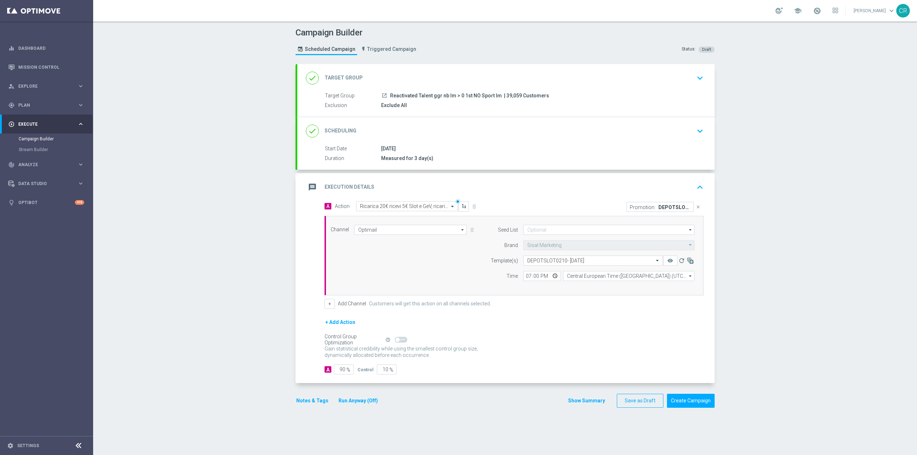
click at [699, 81] on icon "keyboard_arrow_down" at bounding box center [699, 78] width 11 height 11
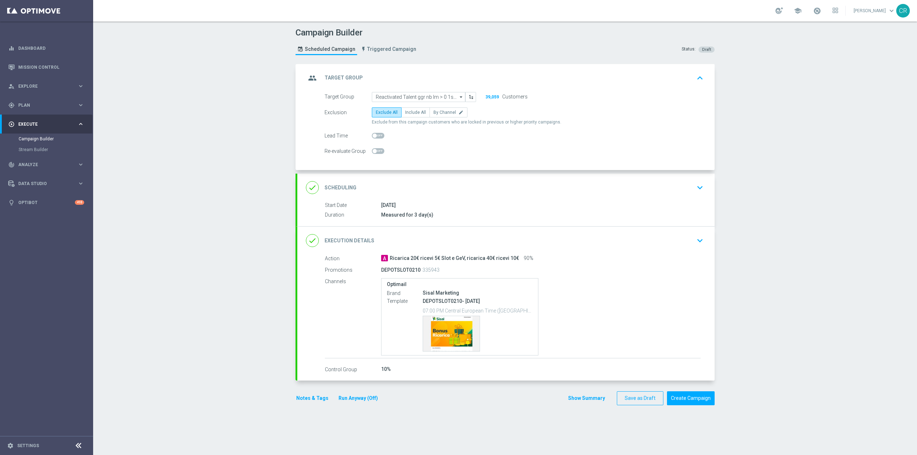
click at [701, 185] on icon "keyboard_arrow_down" at bounding box center [699, 187] width 11 height 11
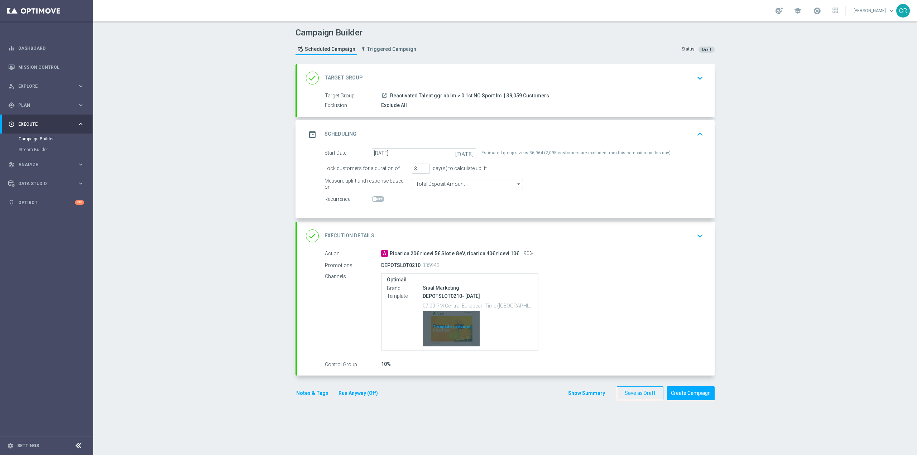
click at [465, 321] on div "Template preview" at bounding box center [451, 328] width 57 height 35
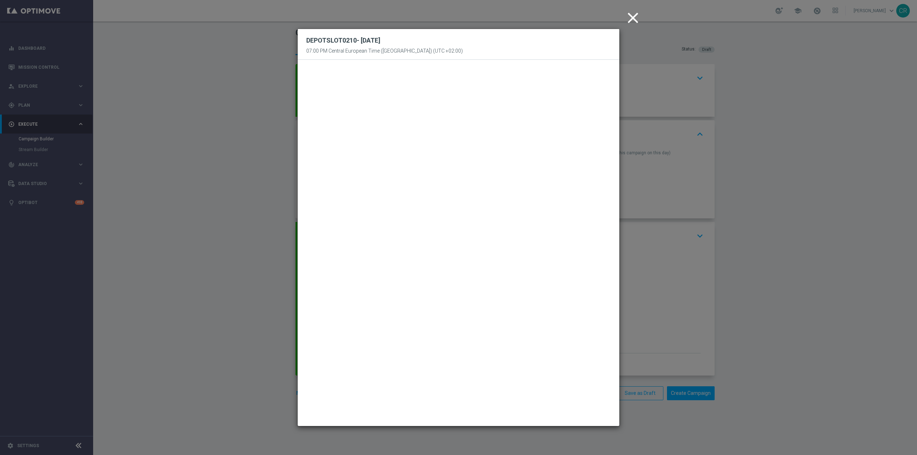
click at [634, 15] on icon "close" at bounding box center [633, 18] width 18 height 18
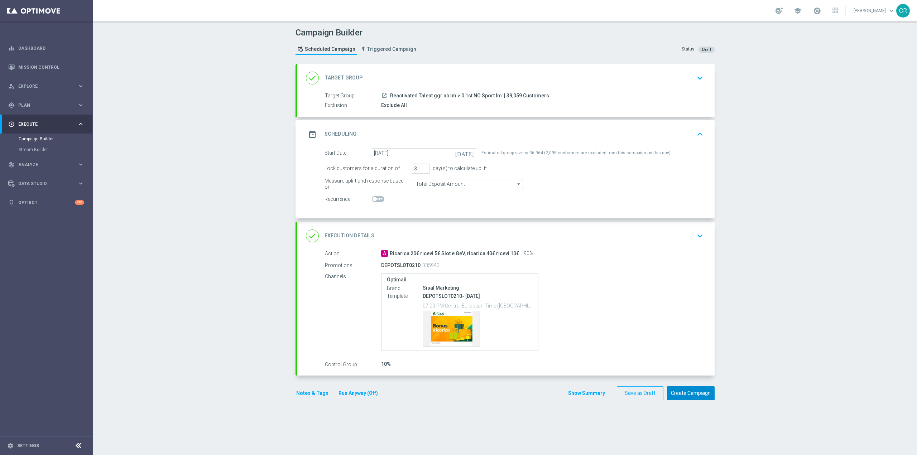
click at [689, 395] on button "Create Campaign" at bounding box center [691, 393] width 48 height 14
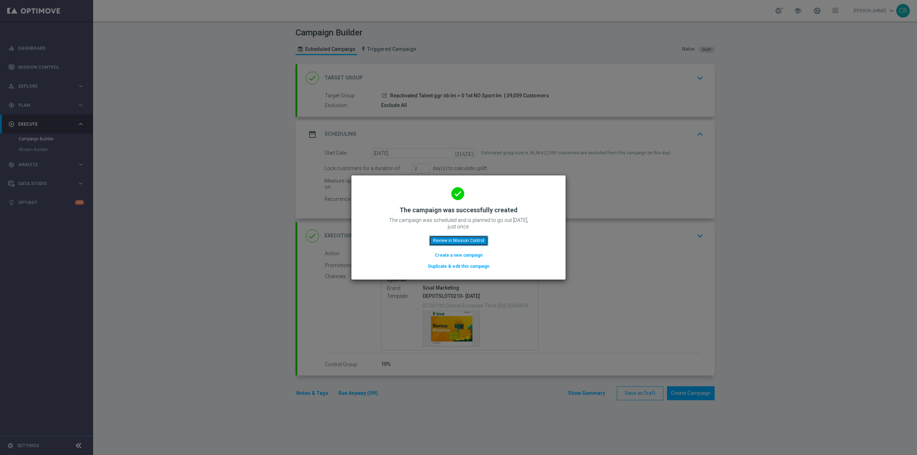
click at [444, 242] on button "Review in Mission Control" at bounding box center [458, 241] width 59 height 10
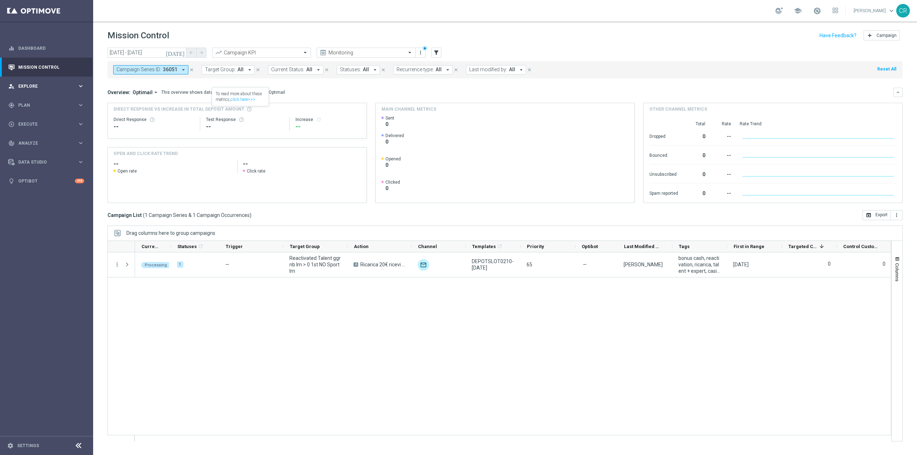
click at [49, 89] on div "person_search Explore" at bounding box center [42, 86] width 69 height 6
click at [33, 100] on link "Customer Explorer" at bounding box center [47, 101] width 56 height 6
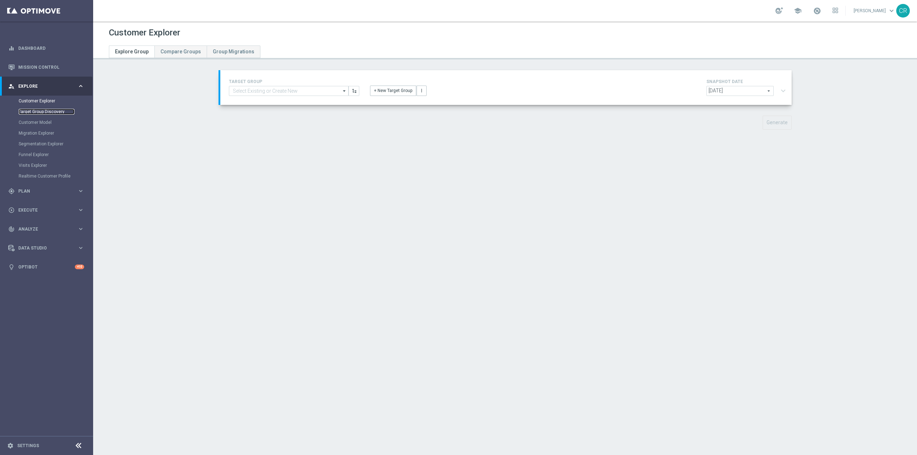
click at [30, 110] on link "Target Group Discovery" at bounding box center [47, 112] width 56 height 6
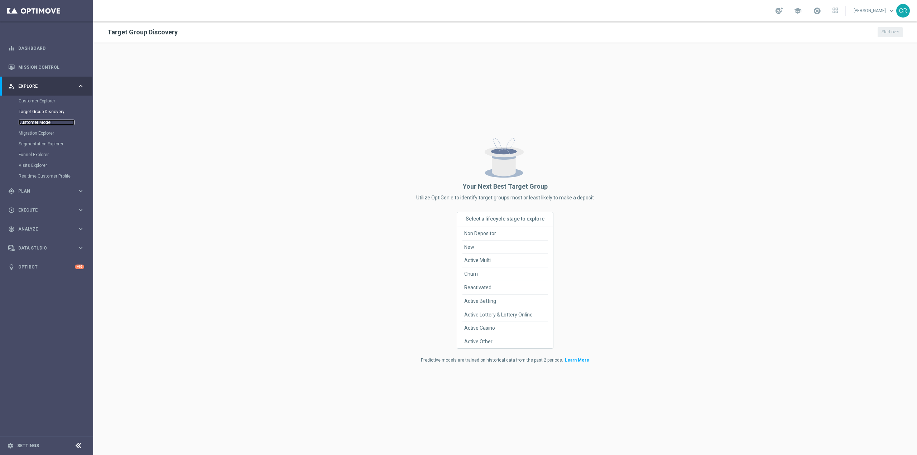
click at [23, 125] on link "Customer Model" at bounding box center [47, 123] width 56 height 6
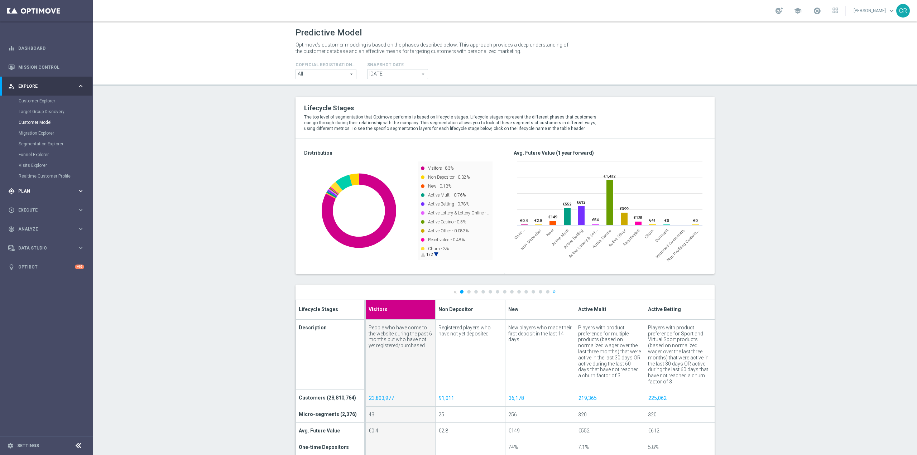
click at [47, 188] on div "gps_fixed Plan" at bounding box center [42, 191] width 69 height 6
click at [37, 121] on link "Target Groups" at bounding box center [47, 120] width 56 height 6
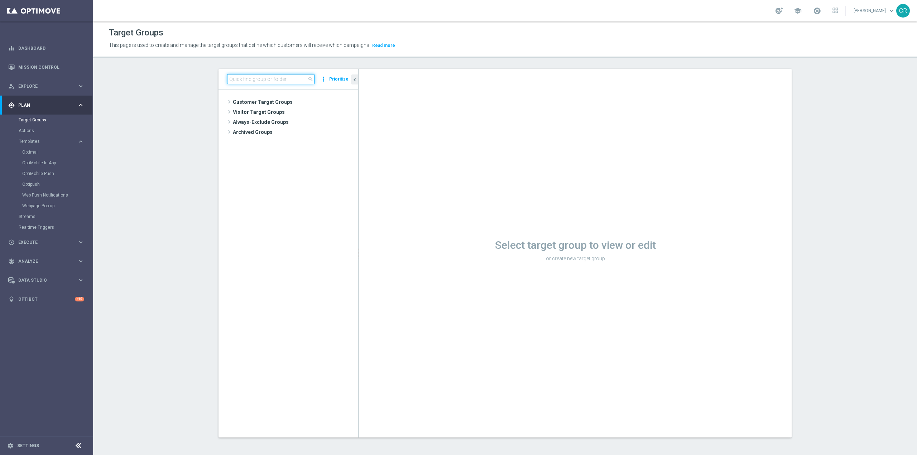
click at [242, 80] on input at bounding box center [270, 79] width 87 height 10
paste input "Churn Master Low No Sport"
type input "Churn Master Low No Sport"
click at [282, 125] on span "Churn Master Low No Sport" at bounding box center [298, 123] width 86 height 6
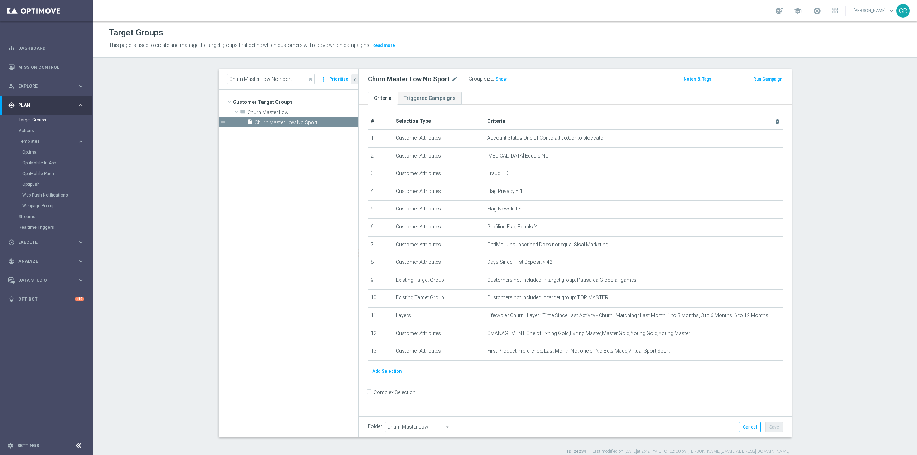
click at [763, 80] on button "Run Campaign" at bounding box center [767, 79] width 30 height 8
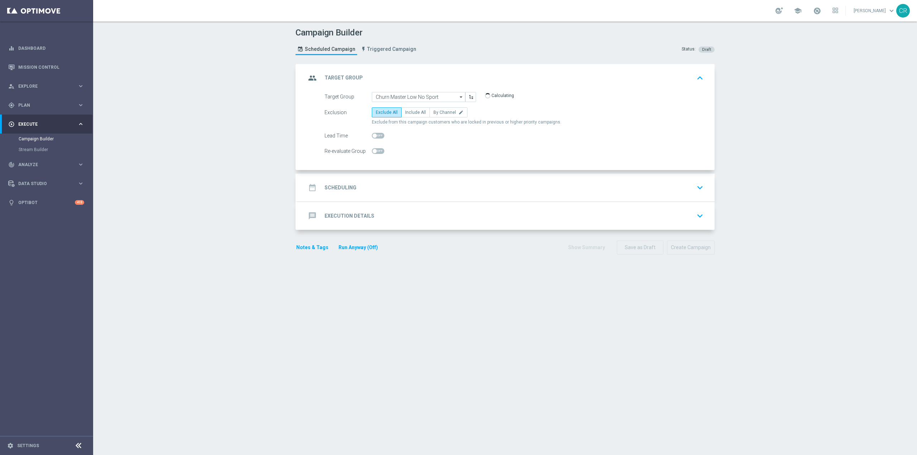
click at [695, 188] on icon "keyboard_arrow_down" at bounding box center [699, 187] width 11 height 11
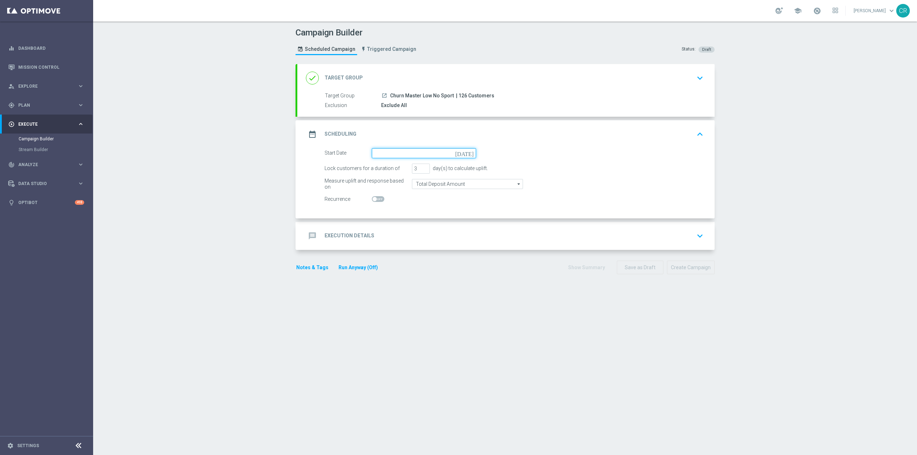
click at [462, 155] on input at bounding box center [424, 153] width 104 height 10
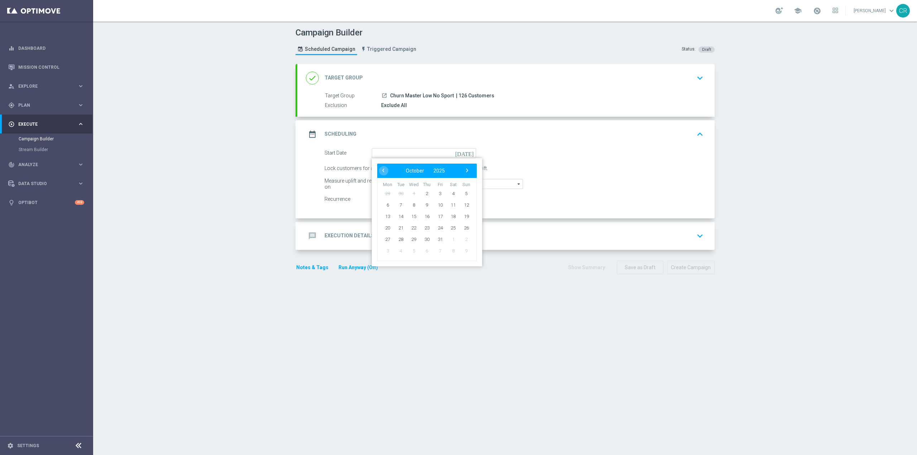
click at [421, 188] on td "2" at bounding box center [426, 193] width 13 height 11
click at [421, 193] on span "2" at bounding box center [426, 193] width 11 height 11
type input "[DATE]"
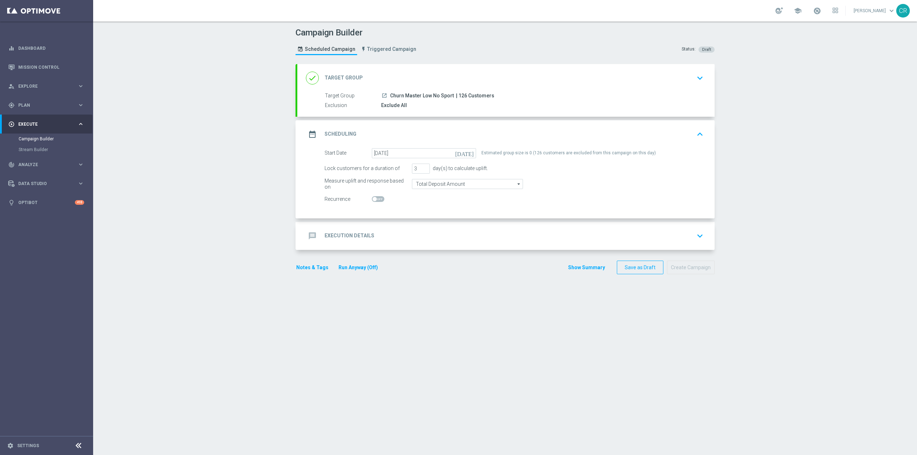
click at [699, 79] on icon "keyboard_arrow_down" at bounding box center [699, 78] width 11 height 11
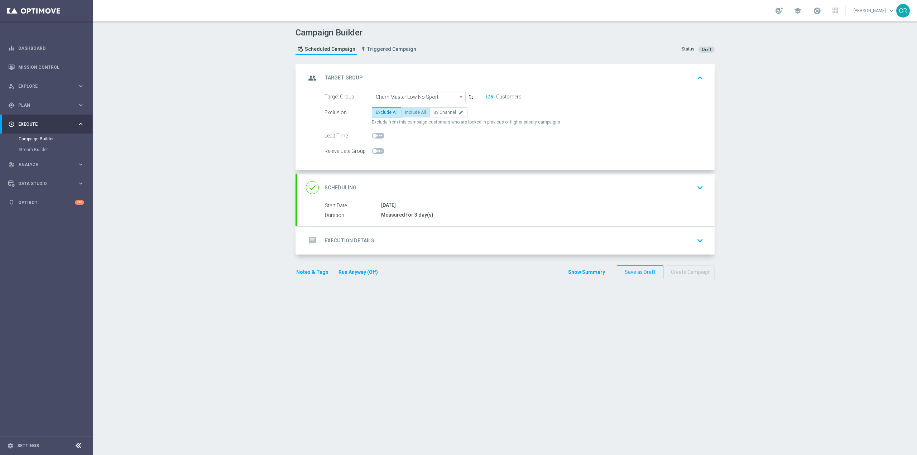
click at [411, 112] on span "Include All" at bounding box center [415, 112] width 21 height 5
click at [410, 112] on input "Include All" at bounding box center [407, 113] width 5 height 5
radio input "true"
click at [699, 184] on icon "keyboard_arrow_down" at bounding box center [699, 187] width 11 height 11
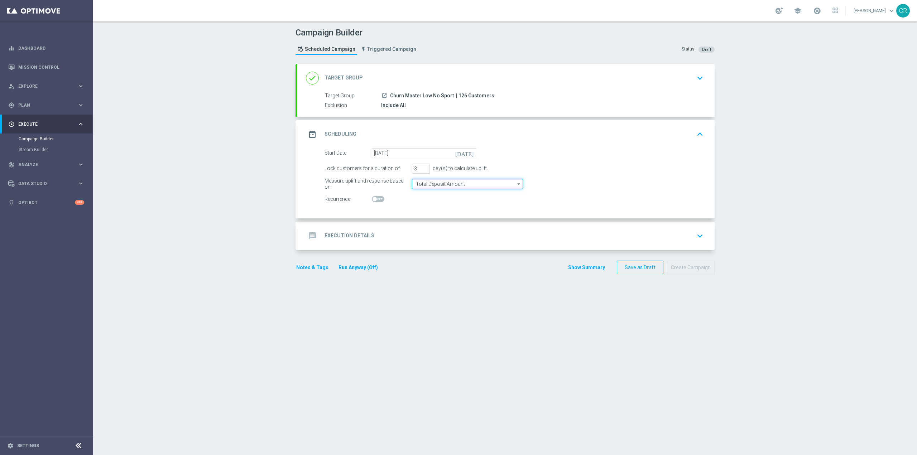
click at [467, 179] on input "Total Deposit Amount" at bounding box center [467, 184] width 111 height 10
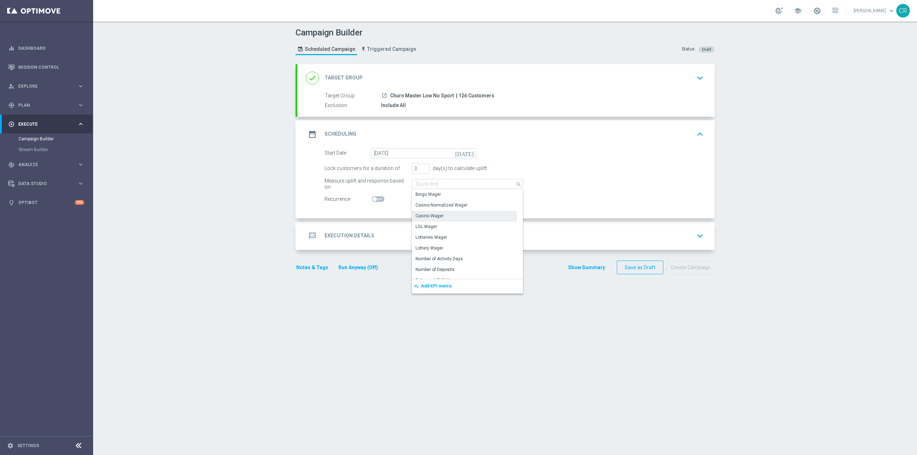
click at [456, 215] on div "Casino Wager" at bounding box center [464, 216] width 105 height 10
type input "Casino Wager"
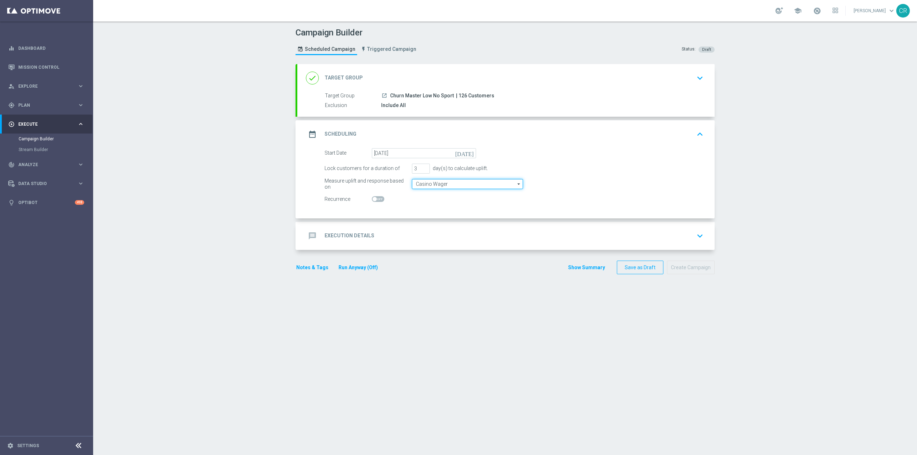
click at [463, 187] on input "Casino Wager" at bounding box center [467, 184] width 111 height 10
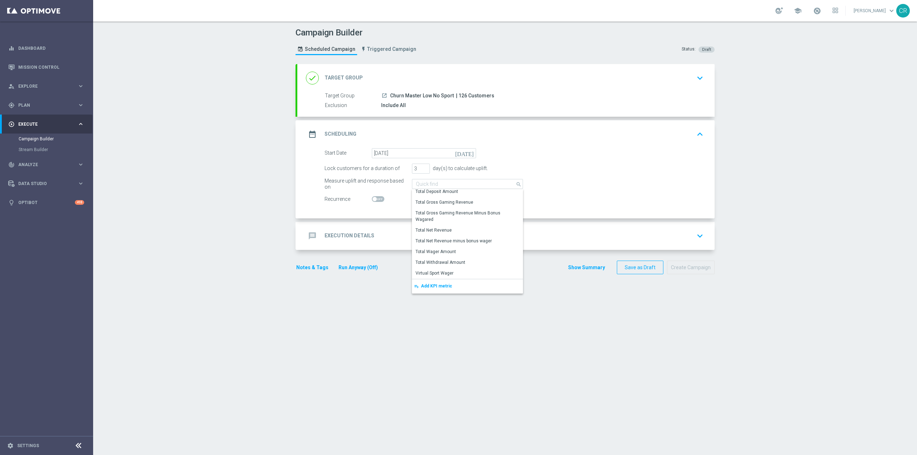
click at [599, 194] on form "Start Date [DATE] [DATE] Lock customers for a duration of 3 day(s) to calculate…" at bounding box center [513, 176] width 379 height 56
type input "Casino Wager"
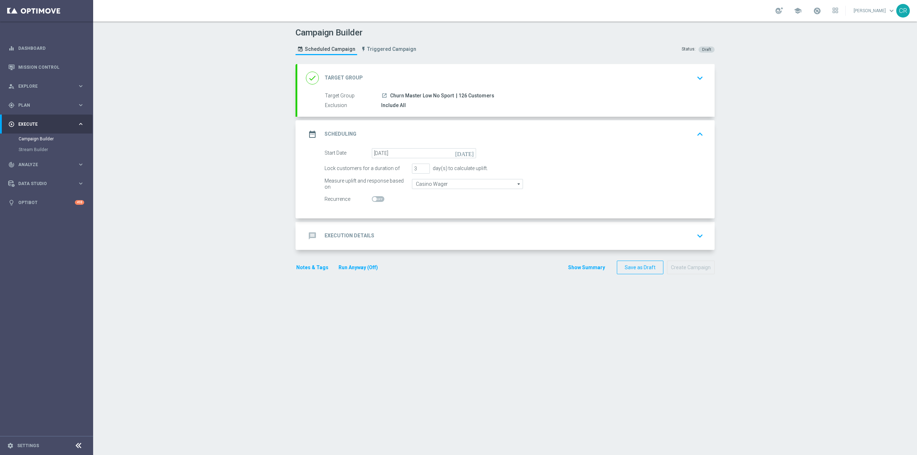
click at [448, 240] on div "message Execution Details keyboard_arrow_down" at bounding box center [506, 236] width 400 height 14
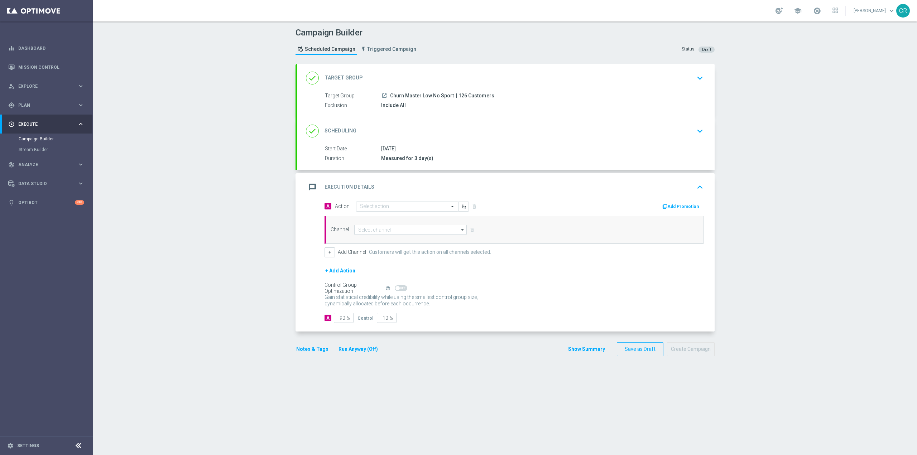
click at [430, 201] on div "A Action Select action delete_forever" at bounding box center [416, 206] width 195 height 10
click at [430, 203] on div "Select action" at bounding box center [407, 207] width 102 height 10
click at [415, 206] on input "text" at bounding box center [400, 207] width 80 height 6
paste input "BF 10€ SLOT GEV"
type input "BF 10€ SLOT GEV"
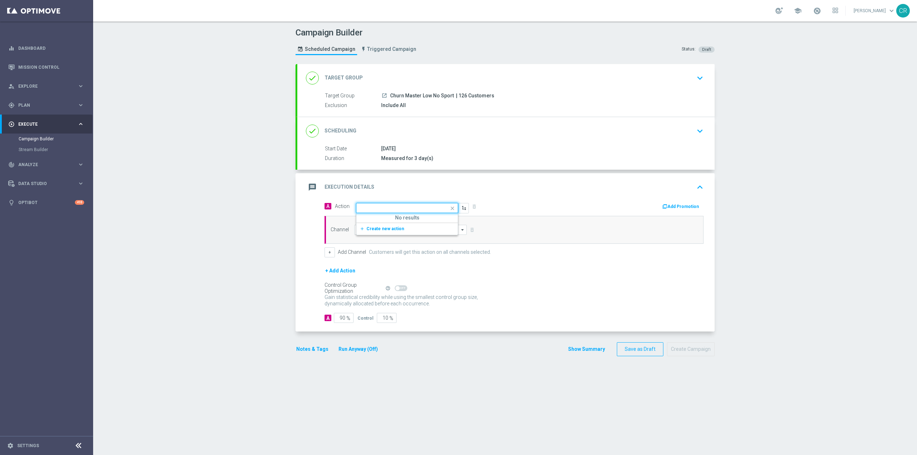
click at [496, 170] on accordion "done Target Group keyboard_arrow_down Target Group launch Churn Master Low No S…" at bounding box center [504, 198] width 419 height 268
click at [420, 201] on div "A Action Select action delete_forever" at bounding box center [416, 206] width 195 height 10
click at [413, 208] on input "text" at bounding box center [400, 207] width 80 height 6
paste input "BF 10€ SLOT GEV"
type input "BF 10€ SLOT GEV"
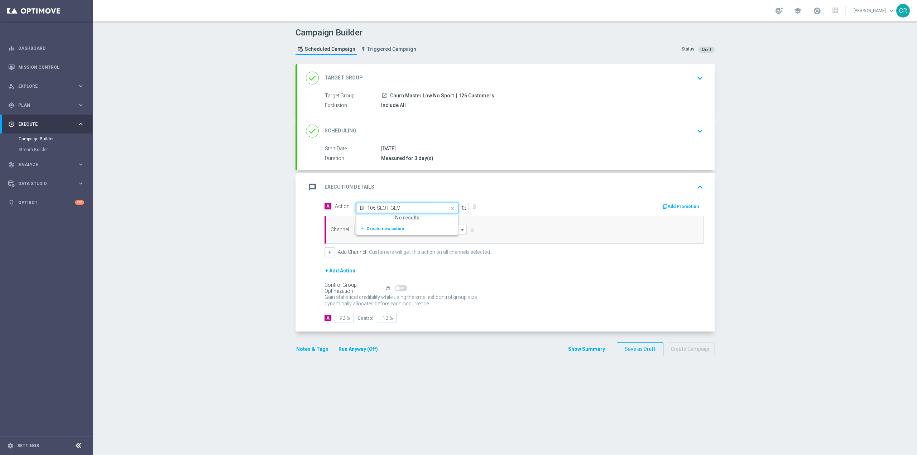
click at [419, 223] on div "add_new Create new action" at bounding box center [406, 229] width 101 height 12
click at [398, 227] on button "add_new Create new action" at bounding box center [405, 229] width 99 height 8
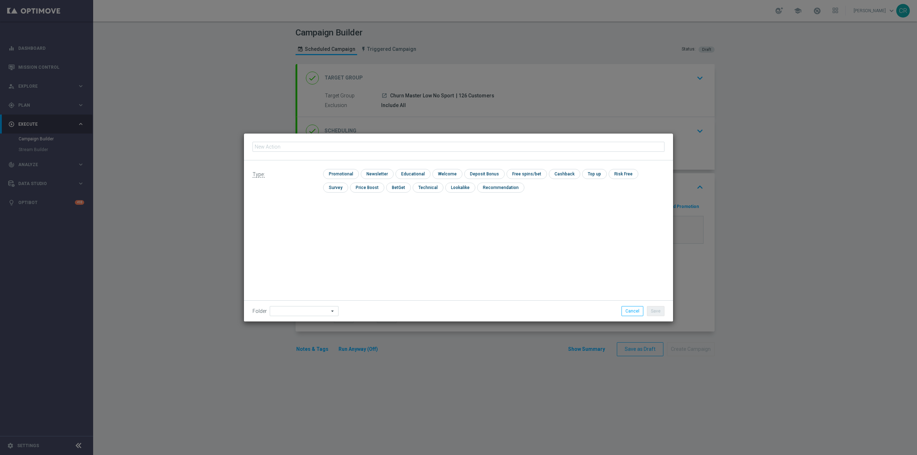
type input "BF 10€ SLOT GEV"
click at [409, 220] on div "Type: check Promotional check Newsletter check Educational check Welcome check …" at bounding box center [458, 240] width 429 height 161
click at [336, 172] on input "checkbox" at bounding box center [340, 174] width 34 height 10
checkbox input "true"
click at [400, 189] on input "checkbox" at bounding box center [398, 188] width 24 height 10
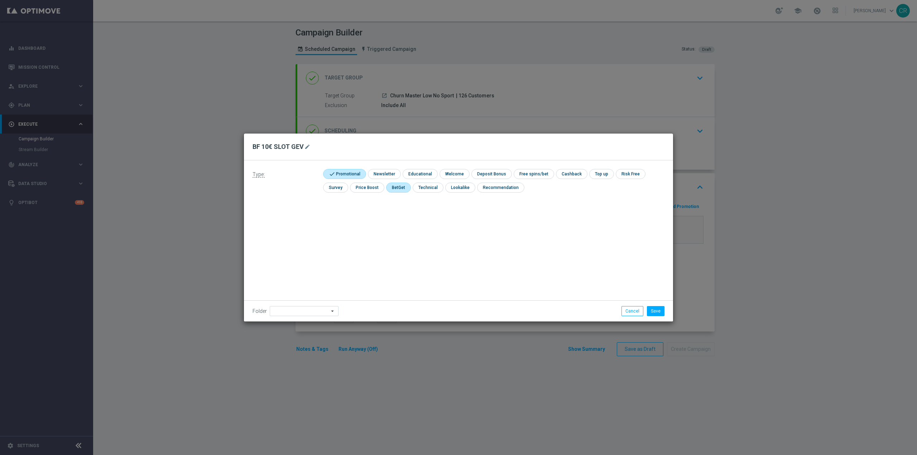
checkbox input "true"
click at [655, 315] on button "Save" at bounding box center [656, 311] width 18 height 10
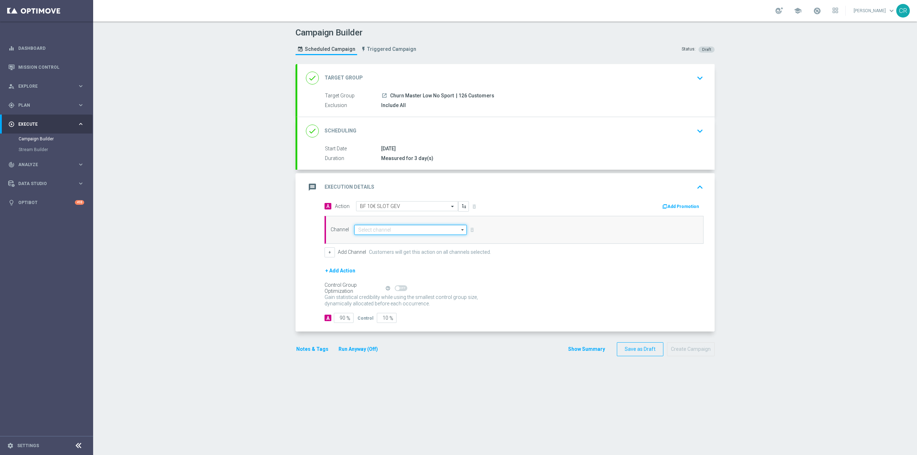
click at [416, 233] on input at bounding box center [410, 230] width 112 height 10
click at [384, 241] on div "Optimail" at bounding box center [407, 240] width 107 height 10
type input "Optimail"
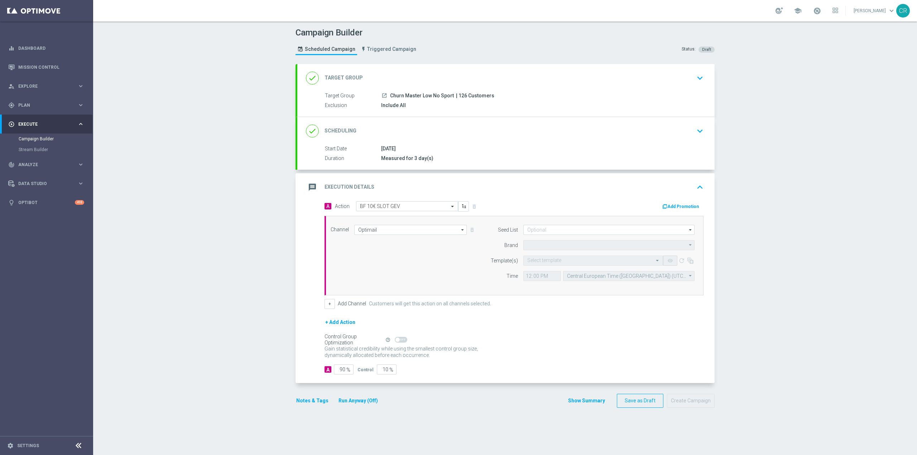
type input "Sisal Marketing"
click at [605, 259] on input "text" at bounding box center [585, 261] width 117 height 6
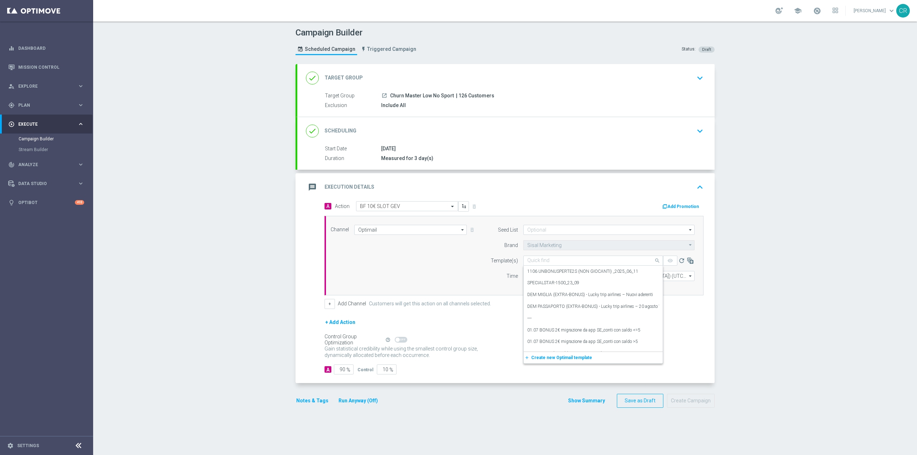
click at [553, 259] on input "text" at bounding box center [585, 261] width 117 height 6
paste input "10BFSLOTEGEV - [DATE]"
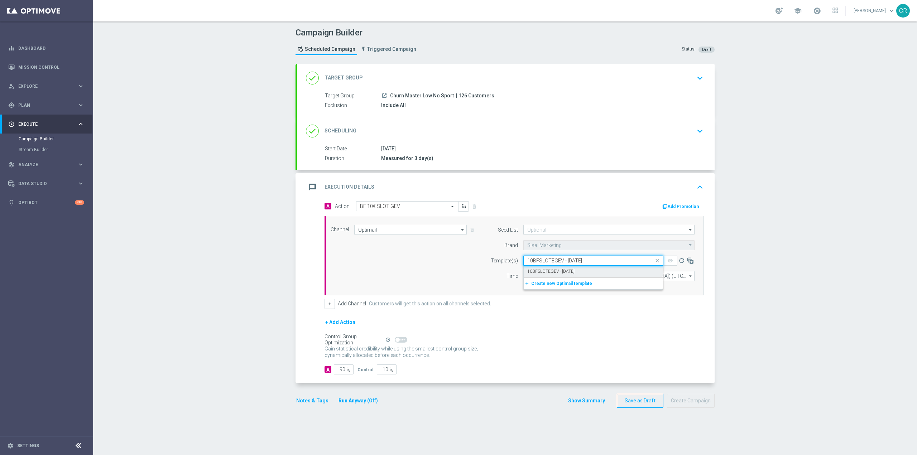
click at [555, 270] on label "10BFSLOTEGEV - [DATE]" at bounding box center [550, 272] width 47 height 6
type input "10BFSLOTEGEV - [DATE]"
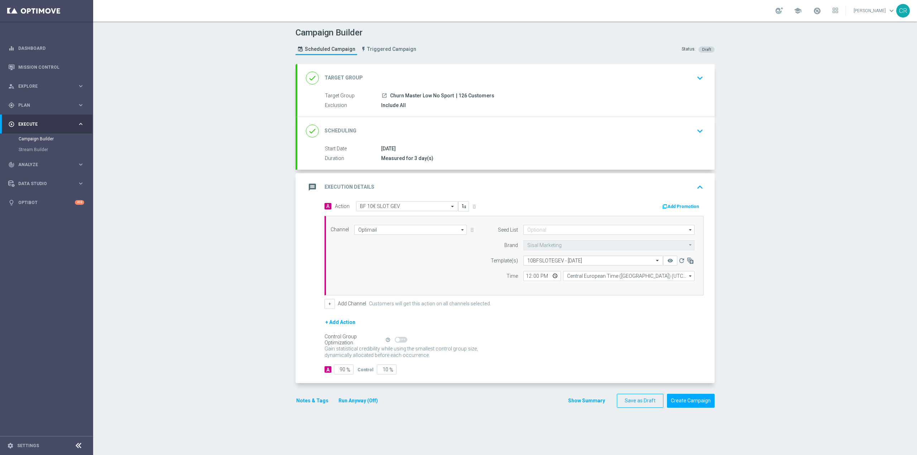
click at [687, 205] on button "Add Promotion" at bounding box center [681, 207] width 40 height 8
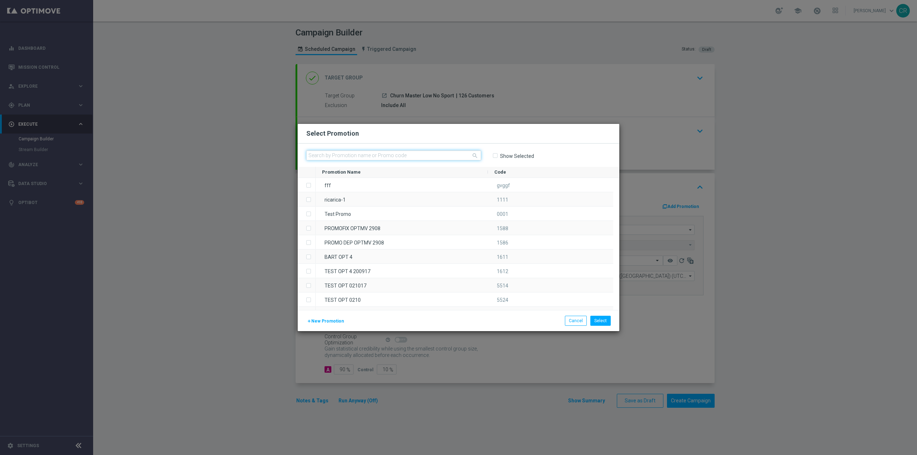
click at [409, 151] on input "text" at bounding box center [393, 155] width 175 height 10
paste input "239115"
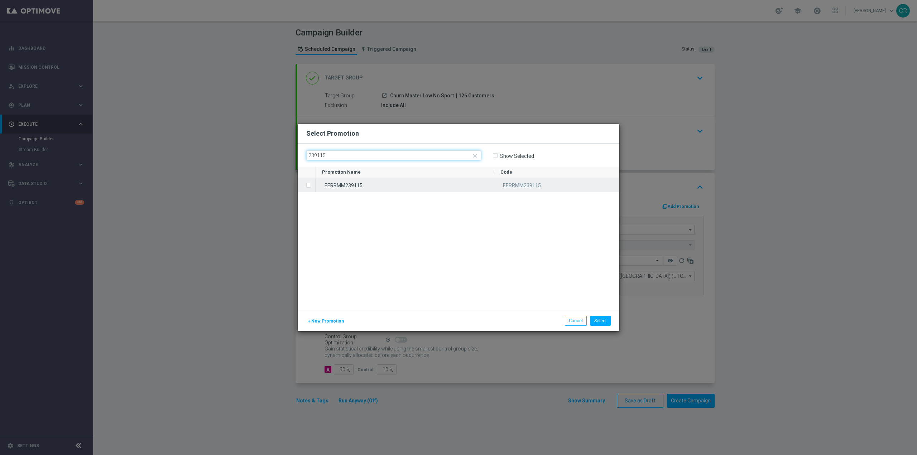
type input "239115"
click at [397, 185] on div "EERRMM239115" at bounding box center [404, 185] width 178 height 14
click at [603, 322] on button "Select" at bounding box center [600, 321] width 20 height 10
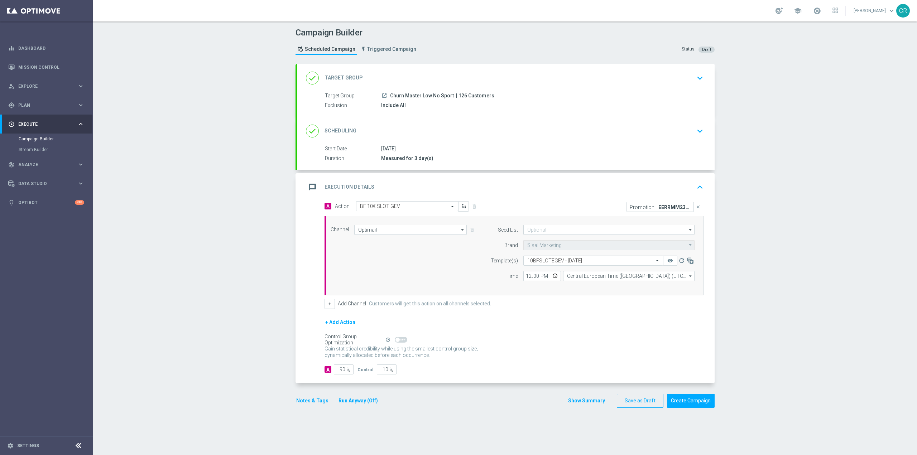
click at [312, 397] on button "Notes & Tags" at bounding box center [312, 400] width 34 height 9
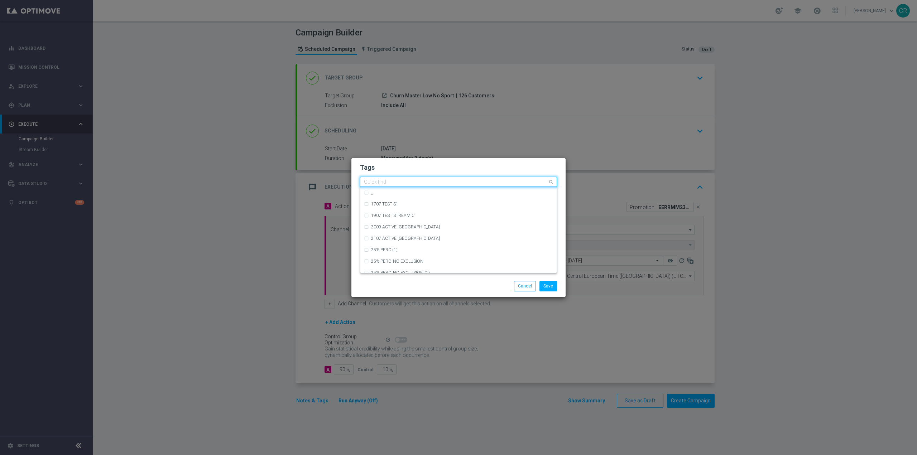
click at [450, 180] on input "text" at bounding box center [456, 182] width 184 height 6
click at [382, 206] on label "low master" at bounding box center [381, 205] width 20 height 4
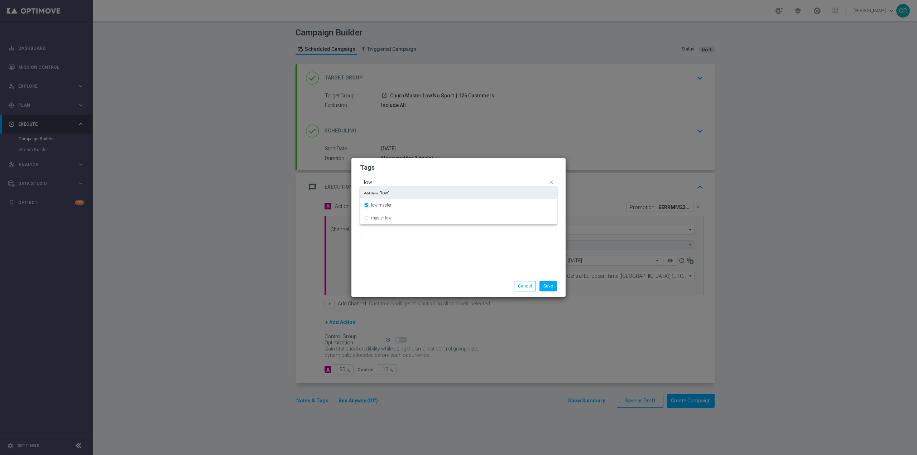
click at [383, 178] on div "Quick find × low master low" at bounding box center [453, 182] width 187 height 9
type input "l"
click at [373, 182] on input "text" at bounding box center [456, 182] width 184 height 6
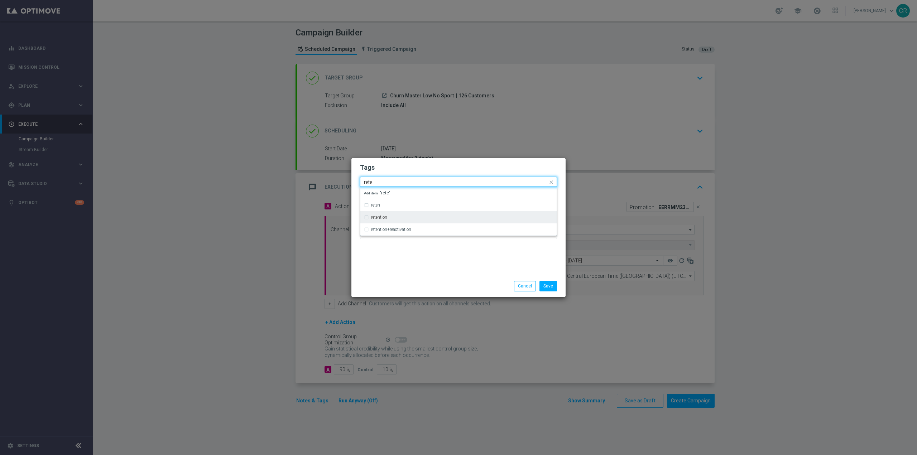
click at [393, 212] on div "retention" at bounding box center [458, 217] width 189 height 11
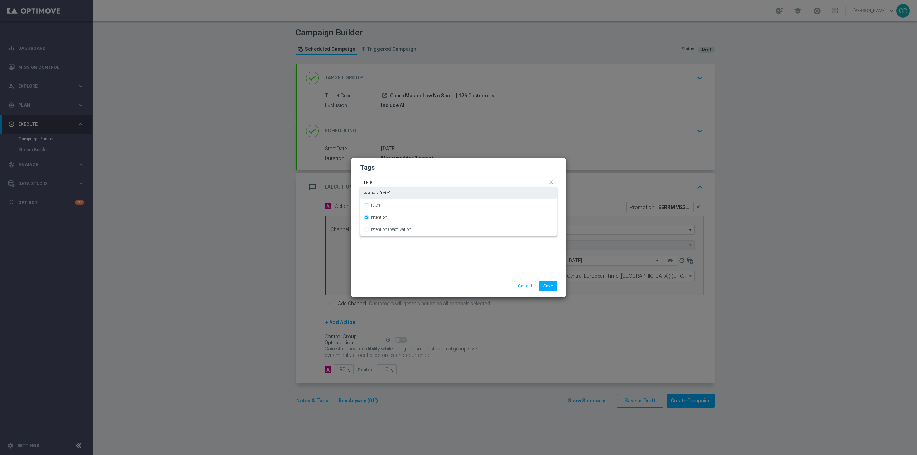
click at [417, 180] on input "rete" at bounding box center [456, 182] width 184 height 6
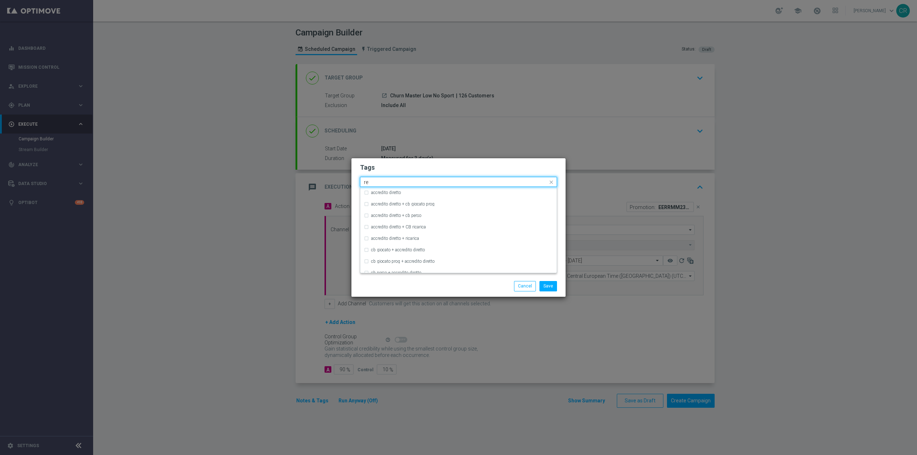
type input "r"
click at [391, 182] on input "text" at bounding box center [456, 182] width 184 height 6
click at [389, 221] on div "accredito diretto" at bounding box center [458, 215] width 189 height 11
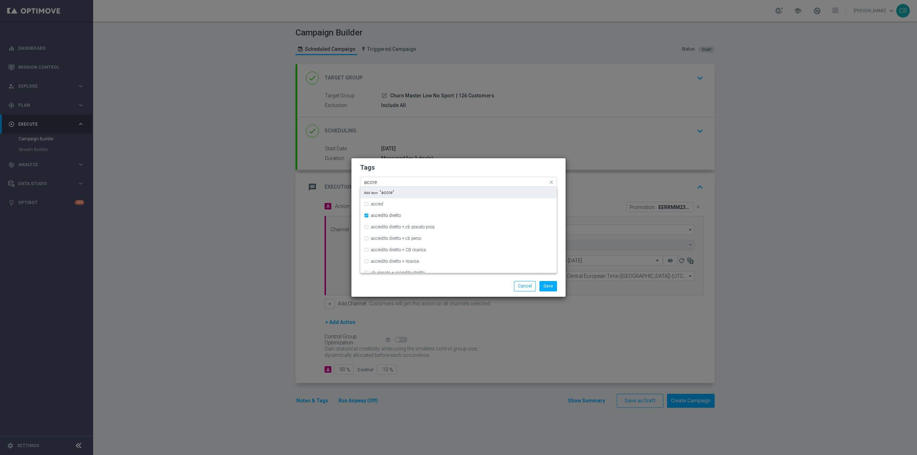
click at [411, 180] on input "accre" at bounding box center [456, 182] width 184 height 6
type input "a"
click at [394, 183] on input "text" at bounding box center [456, 182] width 184 height 6
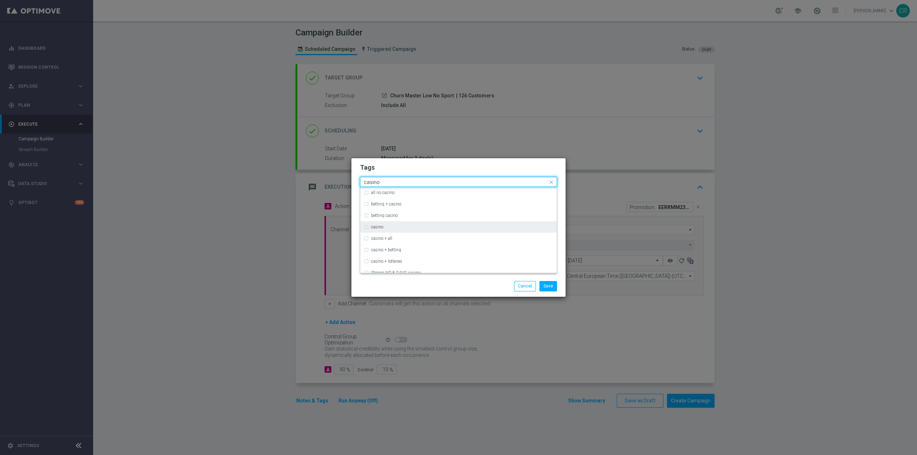
click at [394, 225] on div "casino" at bounding box center [458, 226] width 189 height 11
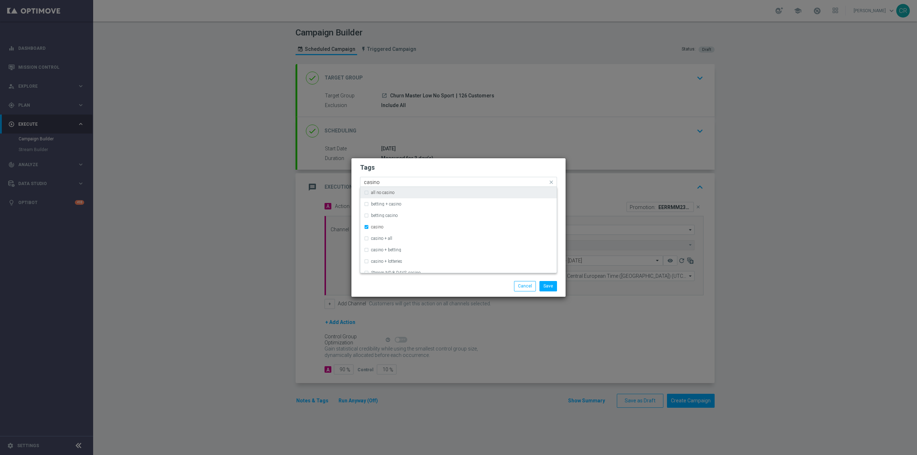
click at [399, 179] on div "Quick find × low master × retention × accredito diretto × casino casino" at bounding box center [453, 182] width 187 height 9
type input "c"
click at [397, 182] on input "text" at bounding box center [456, 182] width 184 height 6
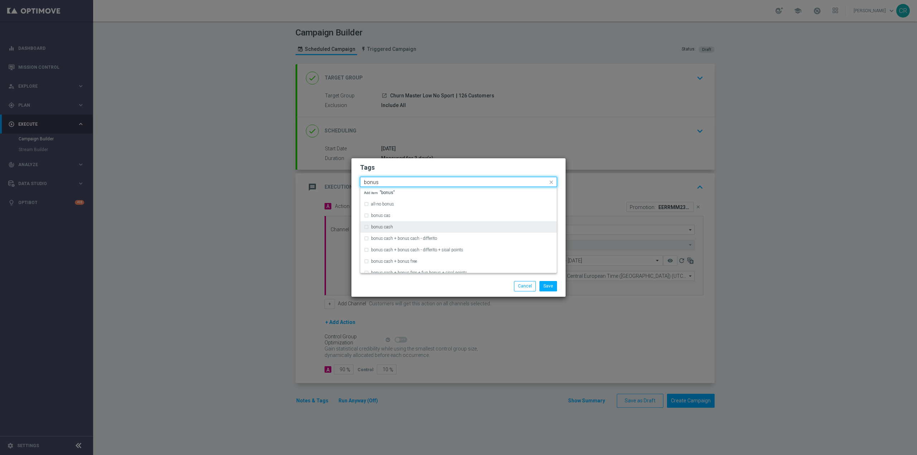
click at [373, 227] on label "bonus cash" at bounding box center [382, 227] width 22 height 4
type input "bonus"
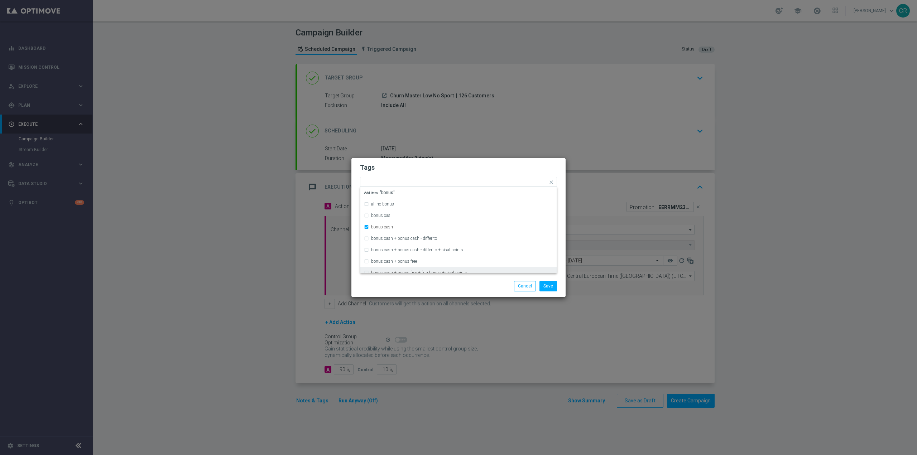
click at [511, 289] on div "Save Cancel" at bounding box center [493, 286] width 139 height 10
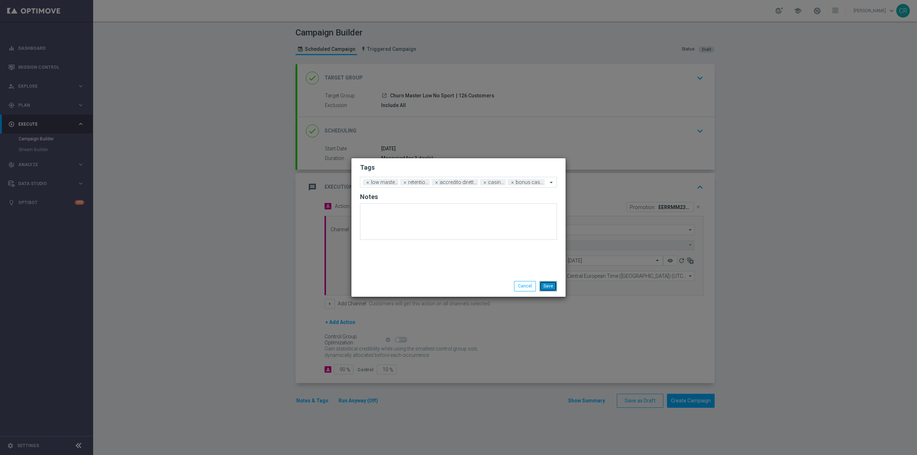
click at [549, 288] on button "Save" at bounding box center [548, 286] width 18 height 10
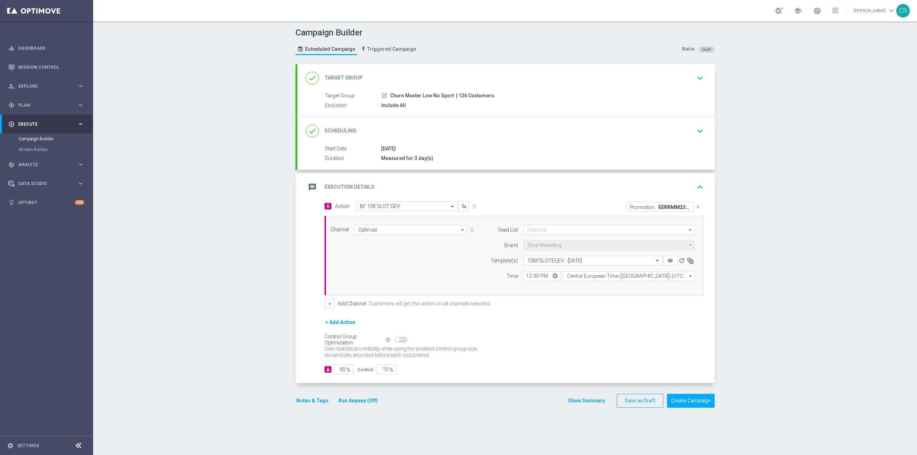
click at [695, 75] on icon "keyboard_arrow_down" at bounding box center [699, 78] width 11 height 11
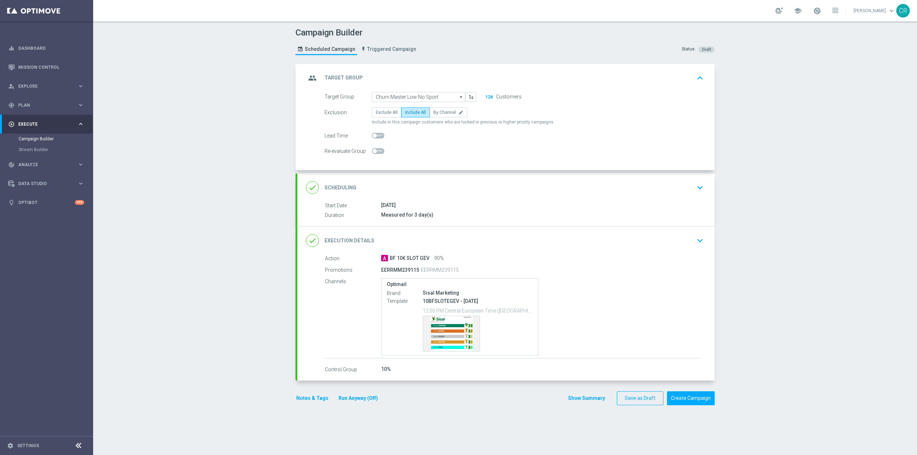
click at [699, 183] on icon "keyboard_arrow_down" at bounding box center [699, 187] width 11 height 11
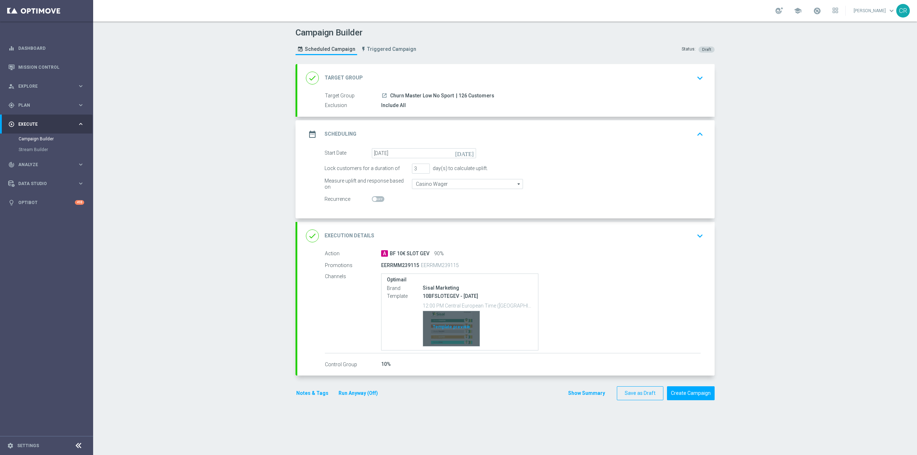
click at [437, 318] on div "Template preview" at bounding box center [451, 328] width 57 height 35
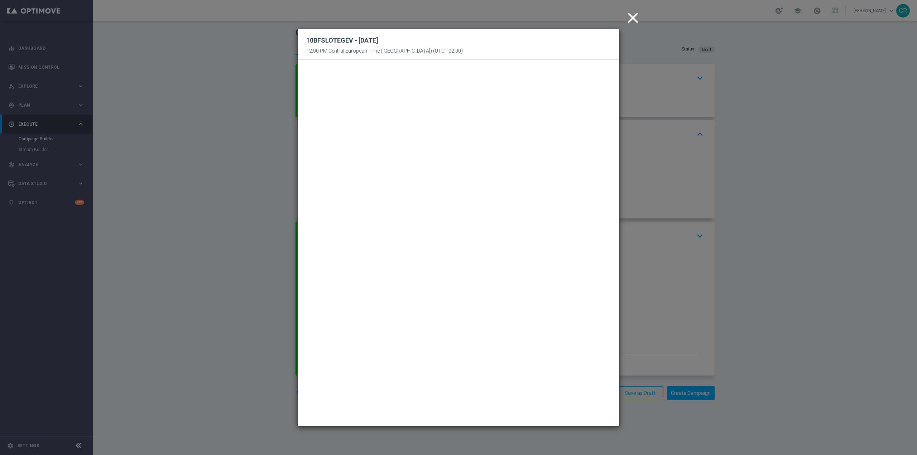
click at [631, 11] on icon "close" at bounding box center [633, 18] width 18 height 18
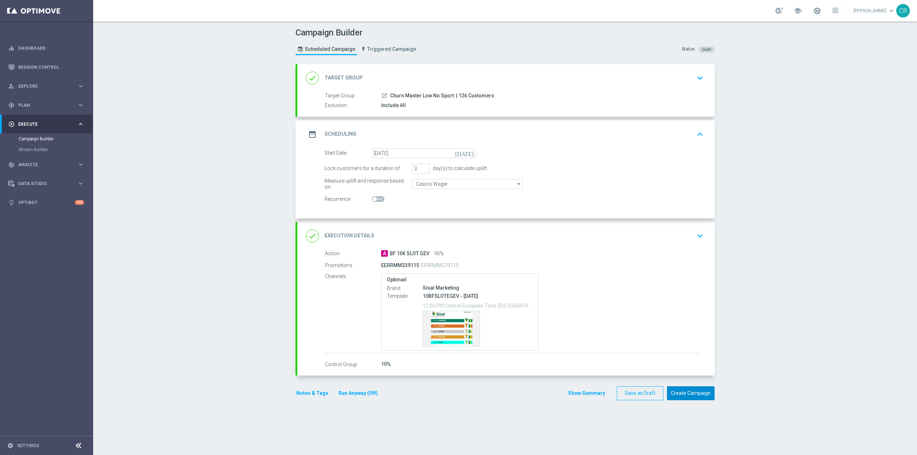
click at [694, 395] on button "Create Campaign" at bounding box center [691, 393] width 48 height 14
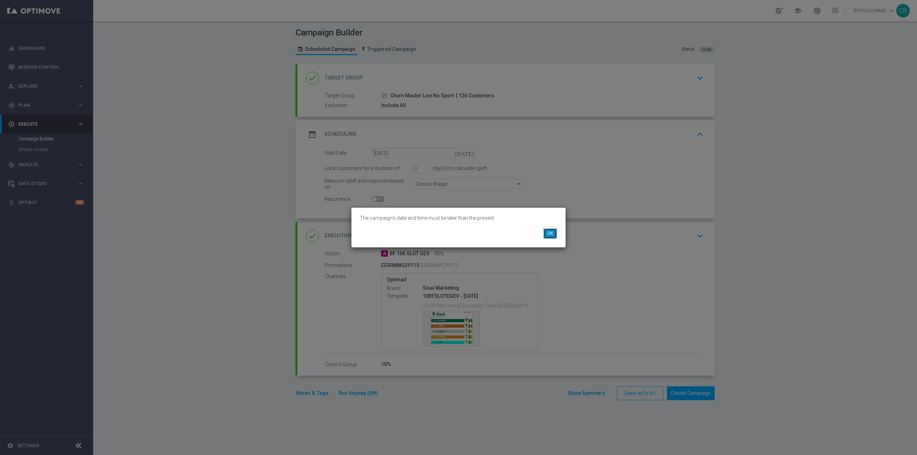
click at [549, 233] on button "OK" at bounding box center [550, 233] width 14 height 10
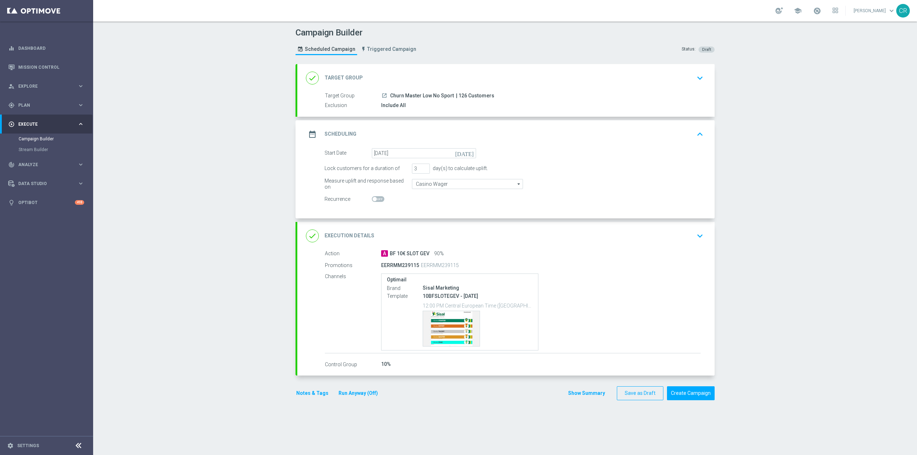
click at [660, 172] on div "Lock customers for a duration of 3 day(s) to calculate uplift." at bounding box center [514, 169] width 390 height 10
click at [697, 235] on icon "keyboard_arrow_down" at bounding box center [699, 236] width 11 height 11
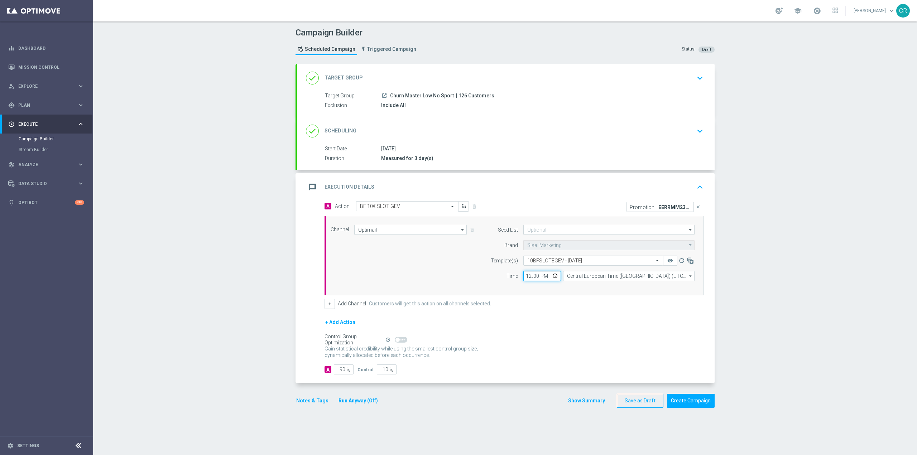
click at [542, 276] on input "12:00" at bounding box center [542, 276] width 38 height 10
click at [529, 276] on input "12:00" at bounding box center [542, 276] width 38 height 10
click at [550, 277] on input "12:00" at bounding box center [542, 276] width 38 height 10
type input "18:15"
click at [600, 332] on div "+ Add Action" at bounding box center [513, 327] width 379 height 18
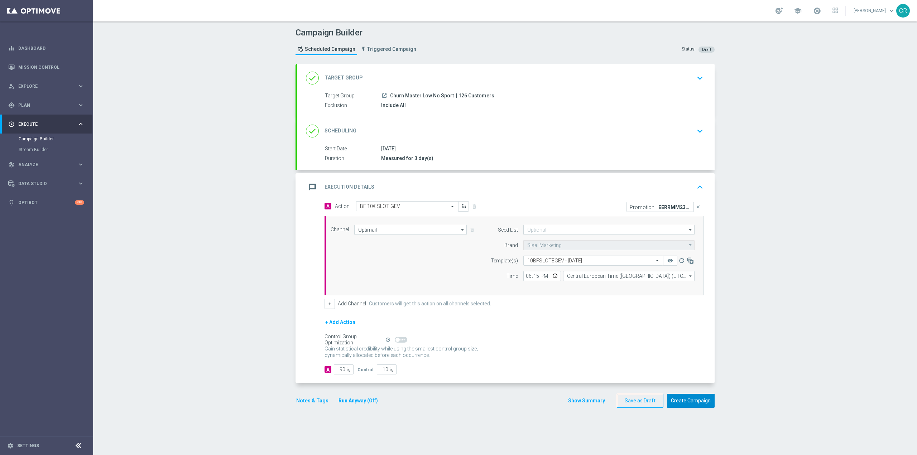
click at [696, 403] on button "Create Campaign" at bounding box center [691, 401] width 48 height 14
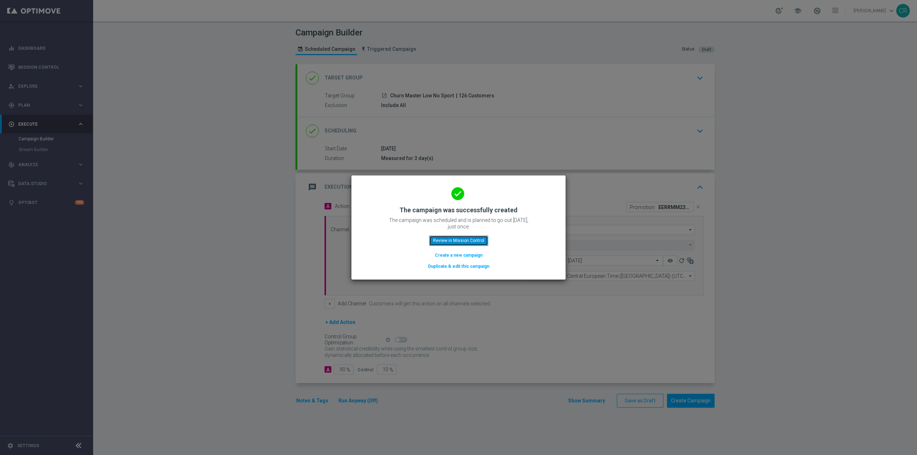
click at [442, 242] on button "Review in Mission Control" at bounding box center [458, 241] width 59 height 10
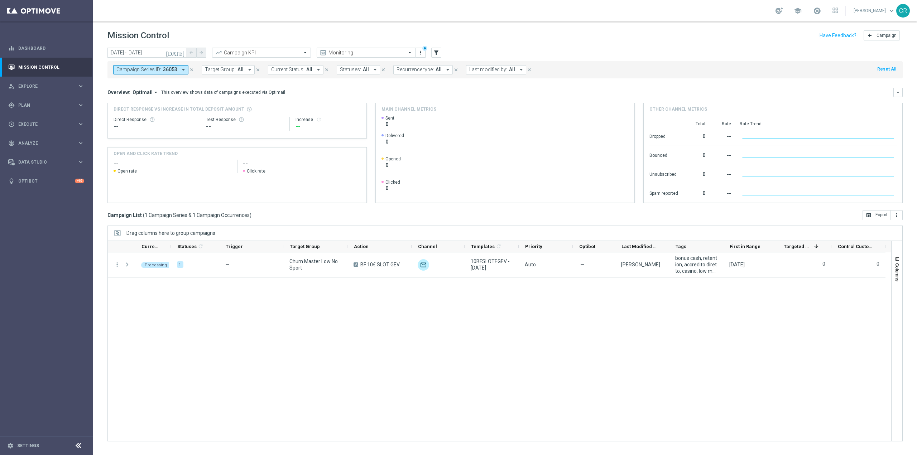
click at [180, 50] on icon "[DATE]" at bounding box center [175, 52] width 19 height 6
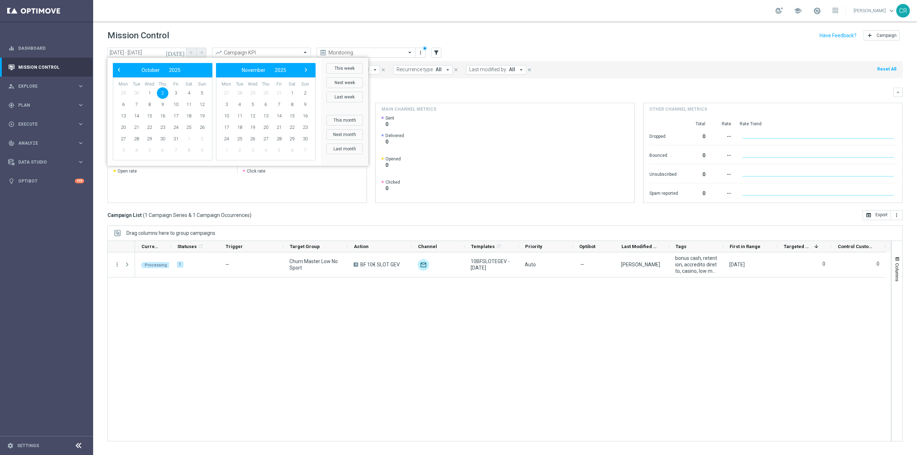
click at [165, 89] on span "2" at bounding box center [162, 92] width 11 height 11
click at [163, 91] on span "2" at bounding box center [162, 92] width 11 height 11
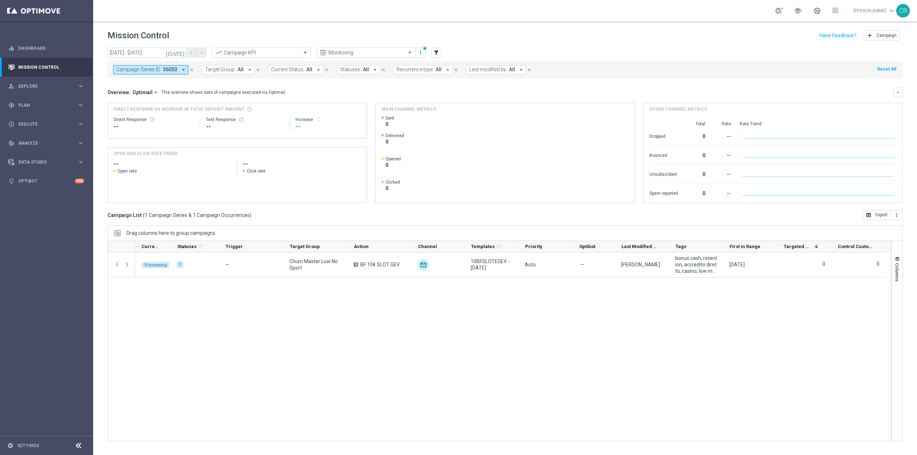
click at [153, 67] on span "Campaign Series ID:" at bounding box center [138, 70] width 45 height 6
click at [0, 0] on div "Clear" at bounding box center [0, 0] width 0 height 0
click at [323, 82] on mini-dashboard "Overview: Optimail arrow_drop_down This overview shows data of campaigns execut…" at bounding box center [504, 144] width 795 height 132
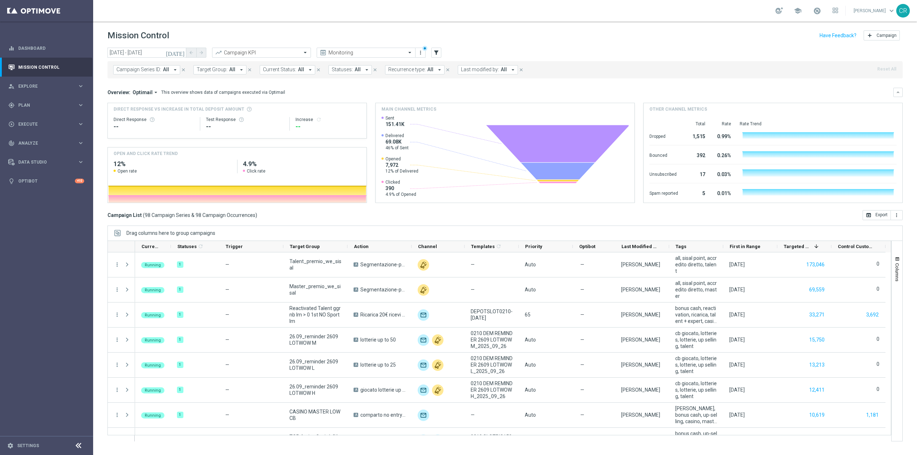
click at [487, 68] on span "Last modified by:" at bounding box center [480, 70] width 38 height 6
click at [486, 118] on label "[PERSON_NAME]" at bounding box center [484, 118] width 33 height 4
type input "[PERSON_NAME]"
click at [690, 78] on mini-dashboard "Overview: Optimail arrow_drop_down This overview shows data of campaigns execut…" at bounding box center [504, 144] width 795 height 132
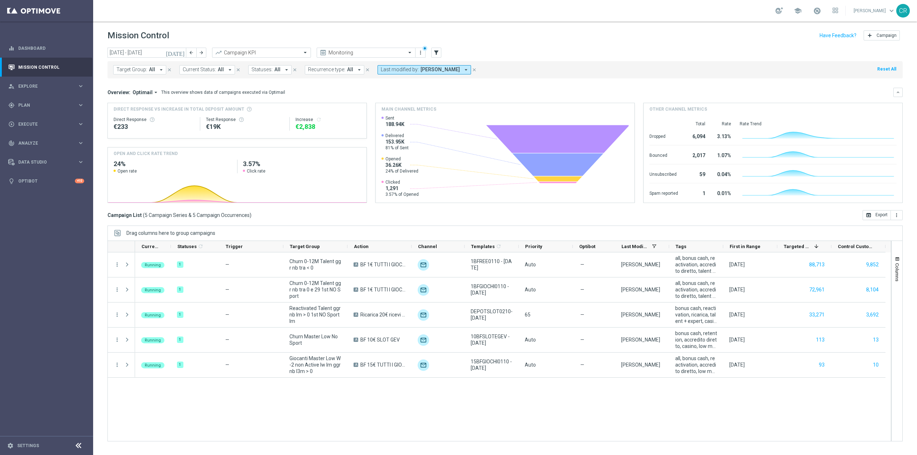
click at [180, 53] on icon "[DATE]" at bounding box center [175, 52] width 19 height 6
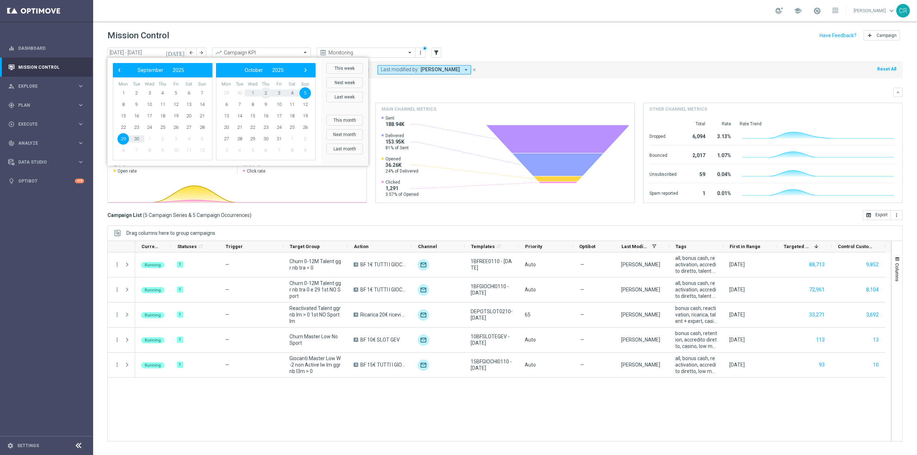
click at [264, 91] on span "2" at bounding box center [265, 92] width 11 height 11
click at [164, 92] on span "2" at bounding box center [162, 92] width 11 height 11
type input "[DATE] - [DATE]"
